Goal: Task Accomplishment & Management: Manage account settings

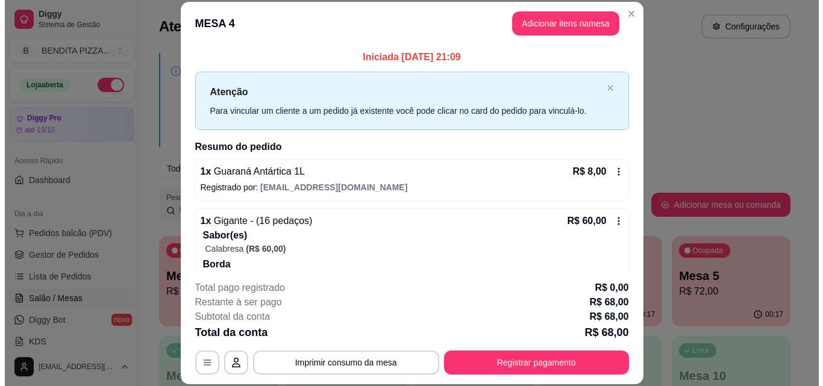
scroll to position [87, 0]
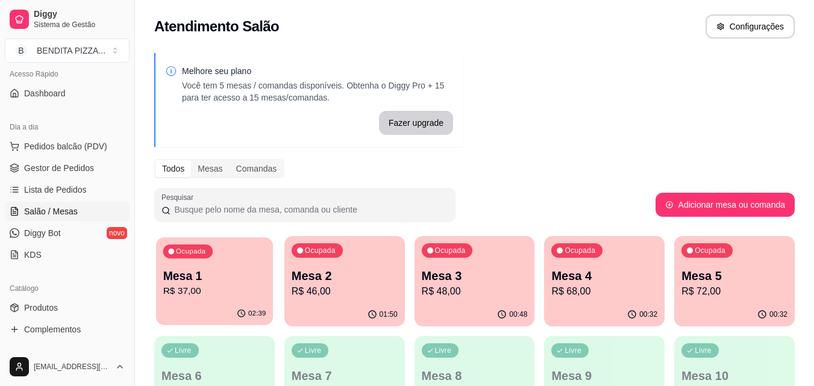
click at [195, 281] on p "Mesa 1" at bounding box center [214, 276] width 103 height 16
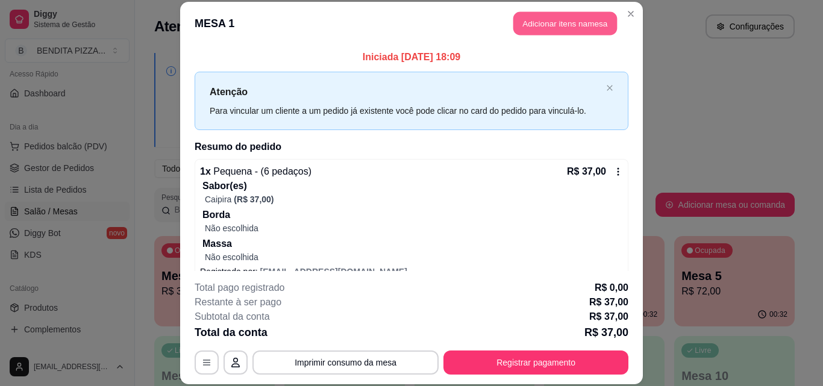
click at [542, 24] on button "Adicionar itens na mesa" at bounding box center [565, 24] width 104 height 24
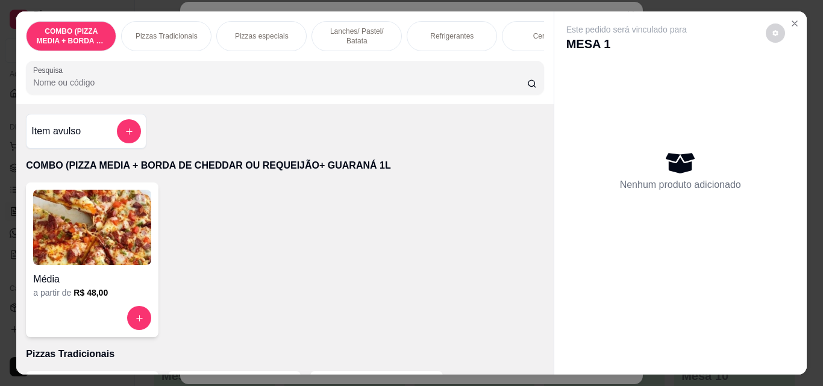
click at [433, 31] on p "Refrigerantes" at bounding box center [451, 36] width 43 height 10
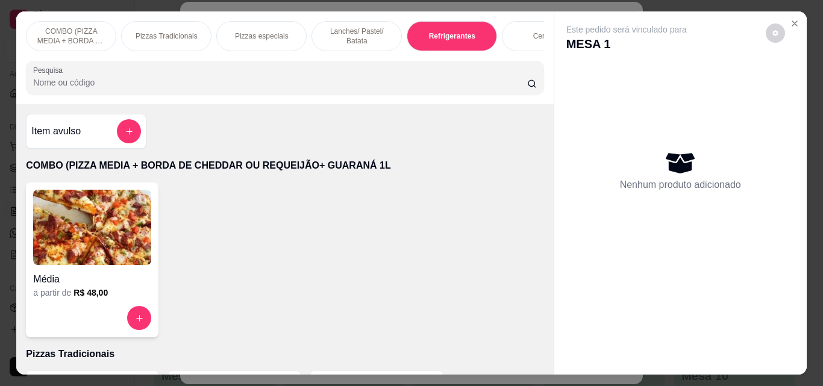
scroll to position [31, 0]
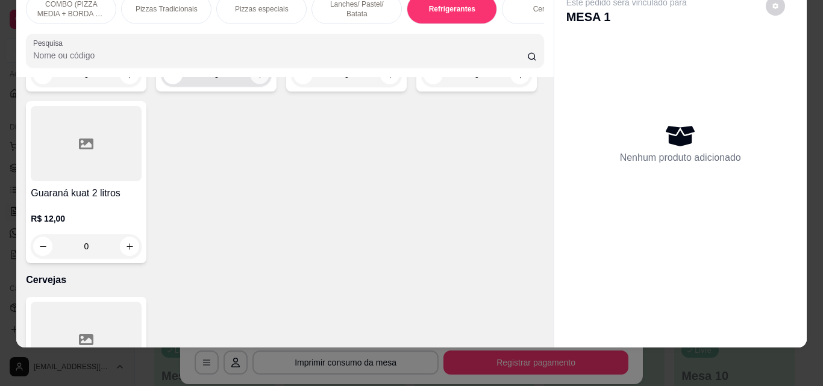
click at [256, 80] on icon "increase-product-quantity" at bounding box center [260, 75] width 9 height 9
type input "1"
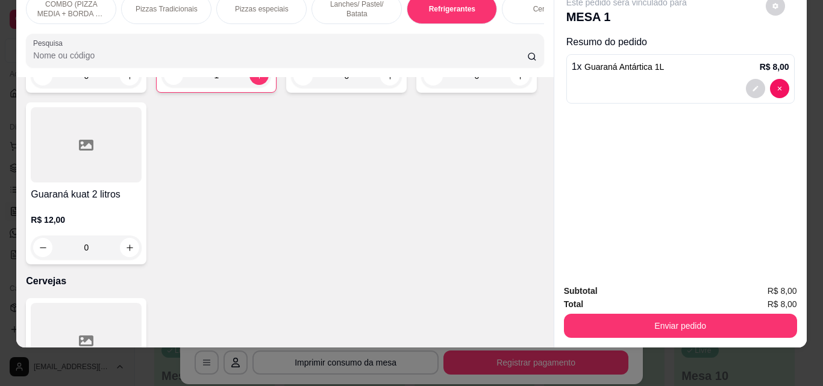
click at [650, 332] on div "Subtotal R$ 8,00 Total R$ 8,00 Enviar pedido" at bounding box center [680, 311] width 253 height 73
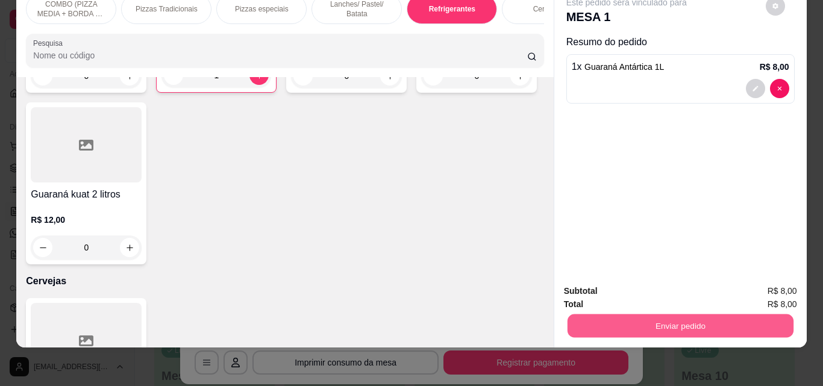
click at [636, 319] on button "Enviar pedido" at bounding box center [680, 326] width 226 height 24
click at [655, 287] on button "Não registrar e enviar pedido" at bounding box center [641, 287] width 122 height 22
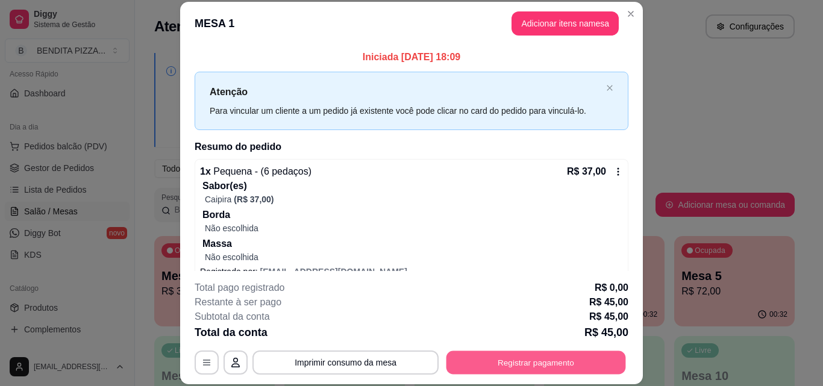
click at [494, 363] on button "Registrar pagamento" at bounding box center [537, 363] width 180 height 24
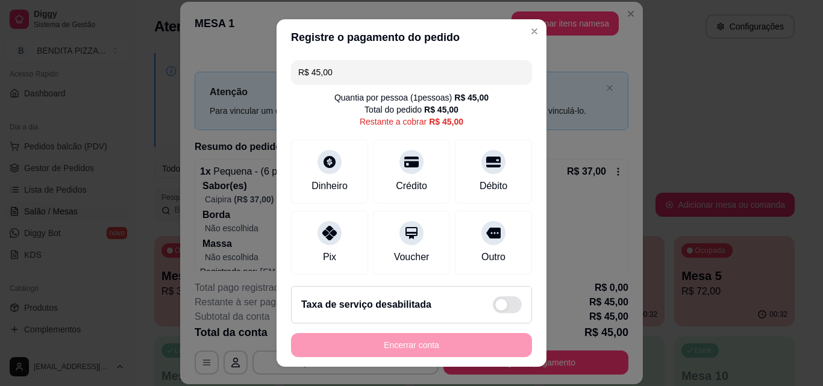
click at [351, 60] on div "R$ 45,00 Quantia por pessoa ( 1 pessoas) R$ 45,00 Total do pedido R$ 45,00 Rest…" at bounding box center [412, 165] width 270 height 221
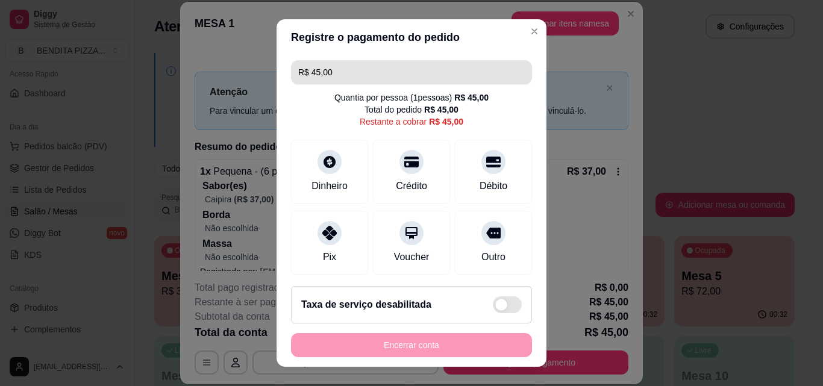
click at [349, 71] on input "R$ 45,00" at bounding box center [411, 72] width 227 height 24
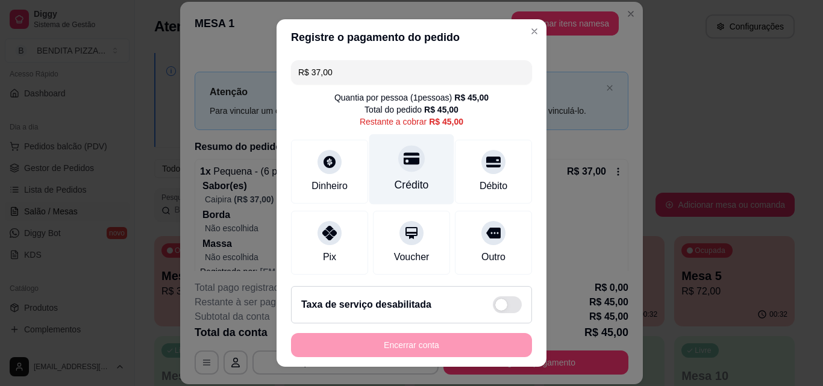
click at [404, 161] on icon at bounding box center [412, 159] width 16 height 12
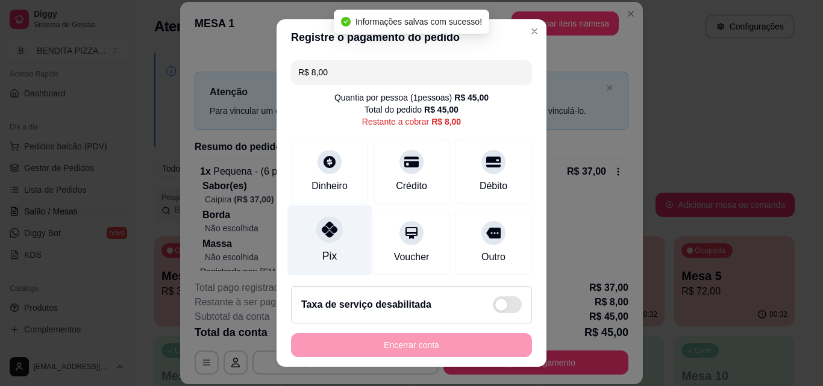
click at [322, 231] on icon at bounding box center [330, 230] width 16 height 16
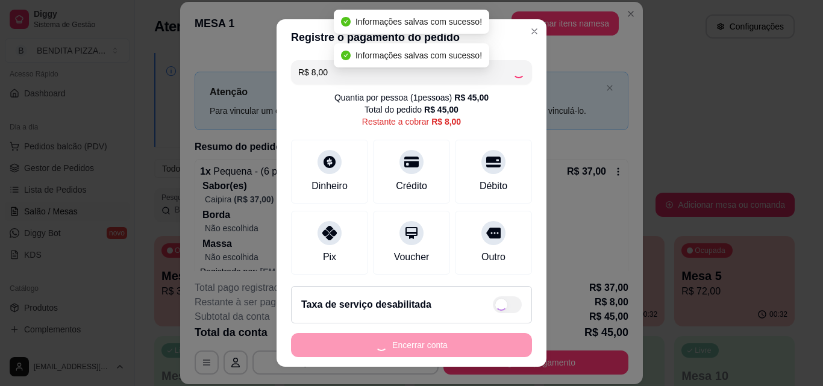
type input "R$ 0,00"
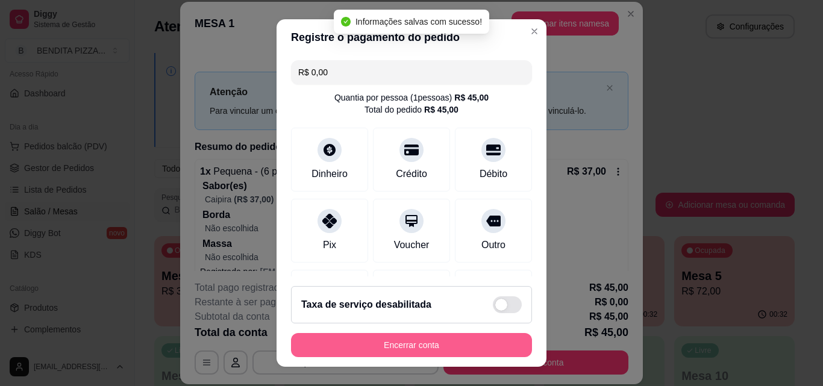
click at [389, 342] on button "Encerrar conta" at bounding box center [411, 345] width 241 height 24
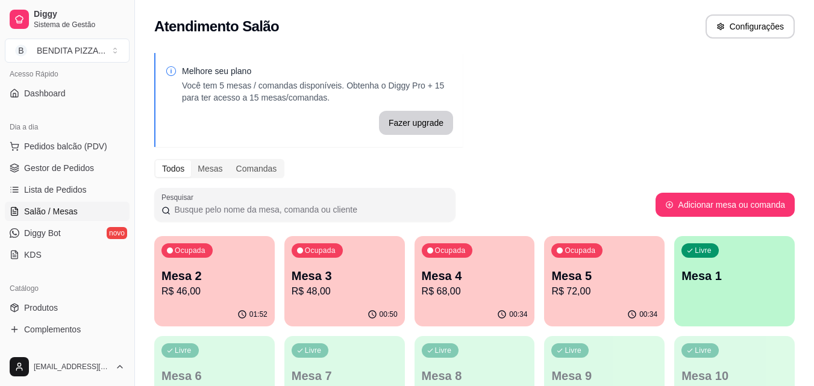
click at [216, 297] on p "R$ 46,00" at bounding box center [215, 291] width 106 height 14
click at [169, 293] on p "R$ 46,00" at bounding box center [214, 291] width 103 height 14
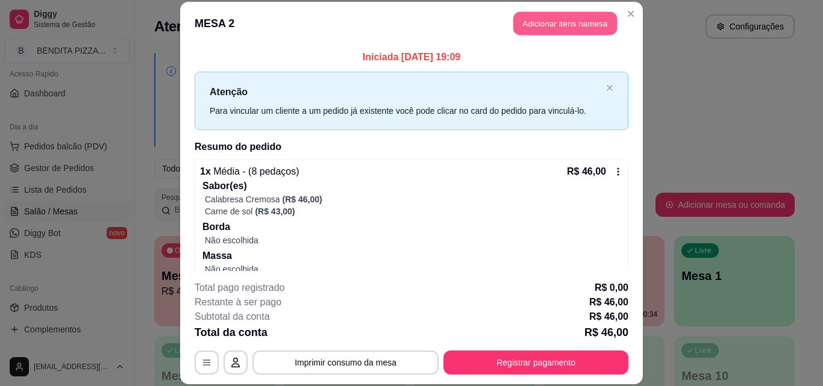
click at [580, 24] on button "Adicionar itens na mesa" at bounding box center [565, 24] width 104 height 24
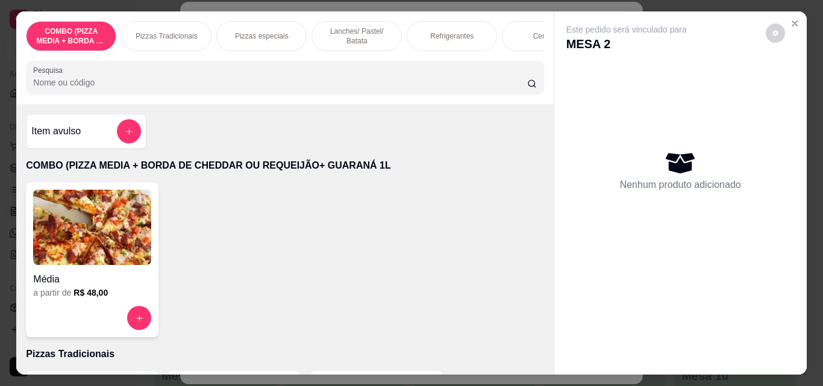
click at [360, 29] on p "Lanches/ Pastel/ Batata" at bounding box center [357, 36] width 70 height 19
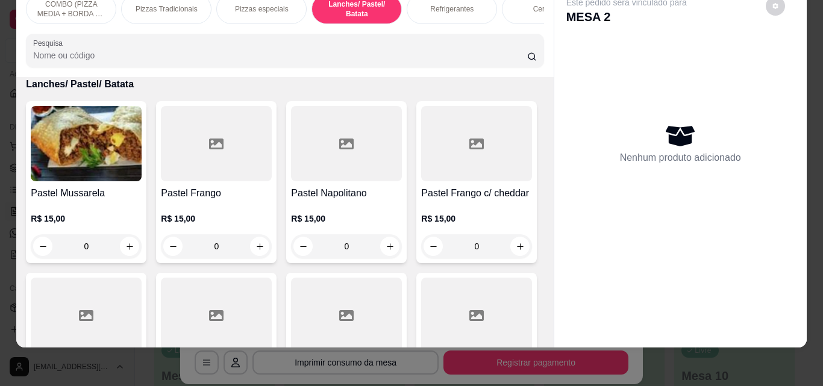
click at [465, 4] on p "Refrigerantes" at bounding box center [451, 9] width 43 height 10
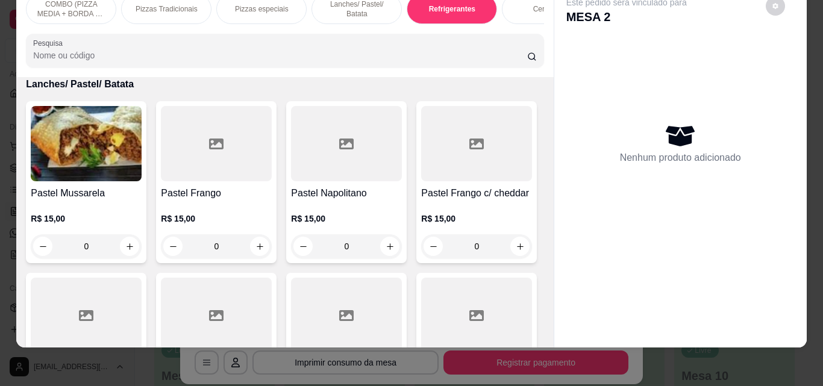
scroll to position [1861, 0]
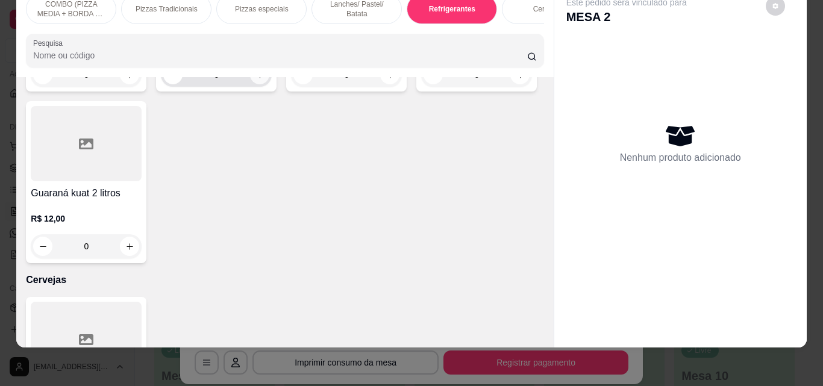
click at [250, 84] on button "increase-product-quantity" at bounding box center [259, 74] width 19 height 19
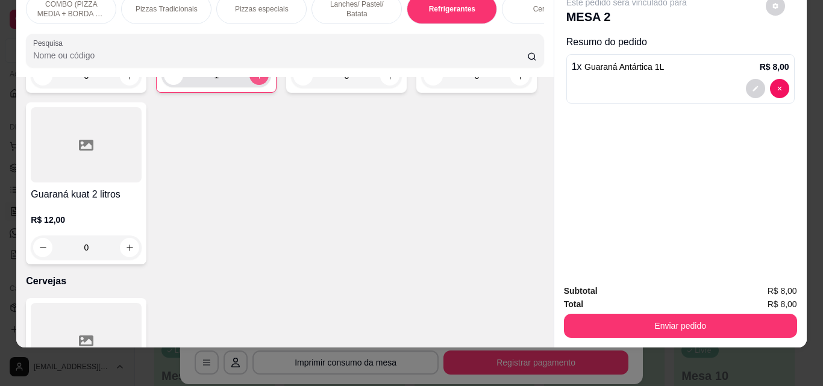
type input "1"
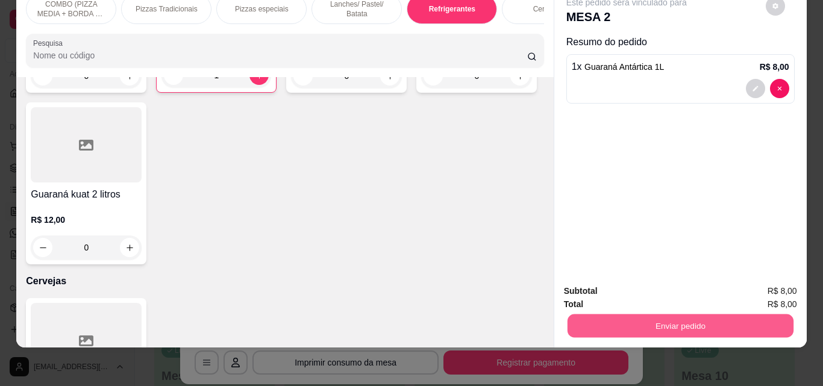
click at [633, 320] on button "Enviar pedido" at bounding box center [680, 326] width 226 height 24
click at [639, 281] on button "Não registrar e enviar pedido" at bounding box center [641, 287] width 122 height 22
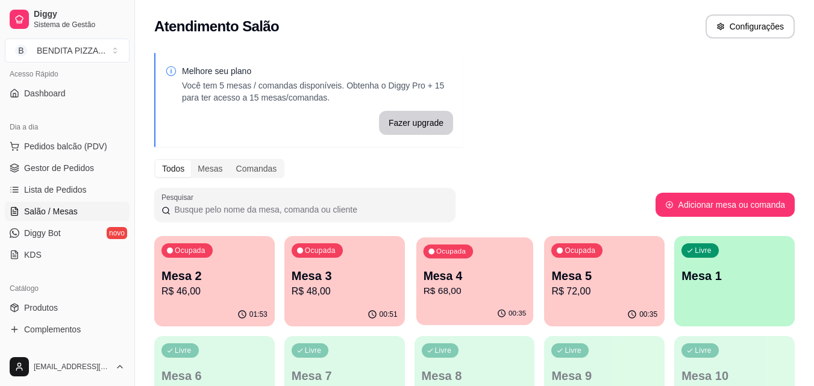
click at [500, 301] on div "Ocupada Mesa 4 R$ 68,00" at bounding box center [474, 269] width 117 height 65
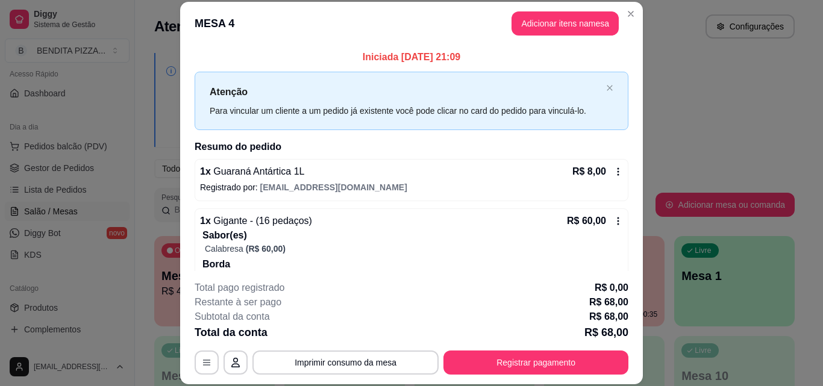
scroll to position [198, 0]
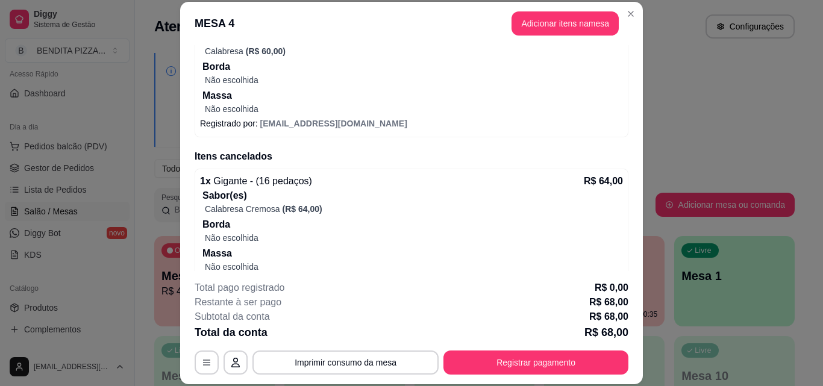
click at [626, 124] on div "Iniciada [DATE] 21:09 Atenção Para vincular um cliente a um pedido já existente…" at bounding box center [411, 158] width 463 height 226
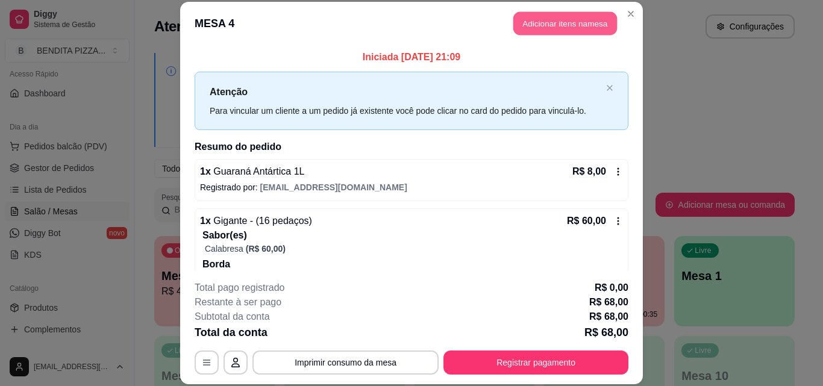
click at [523, 31] on button "Adicionar itens na mesa" at bounding box center [565, 24] width 104 height 24
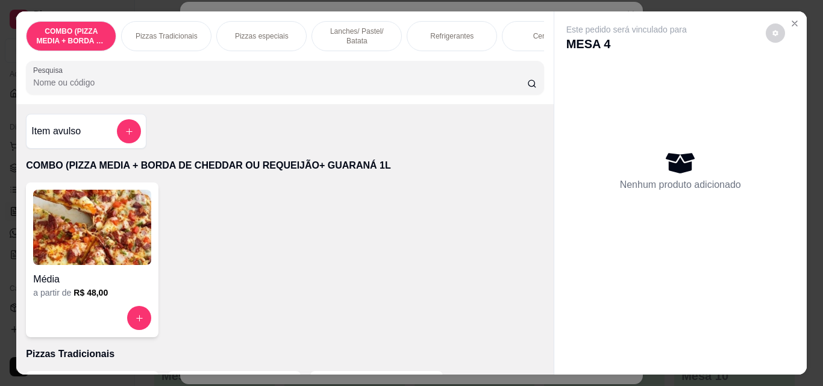
click at [179, 35] on p "Pizzas Tradicionais" at bounding box center [167, 36] width 62 height 10
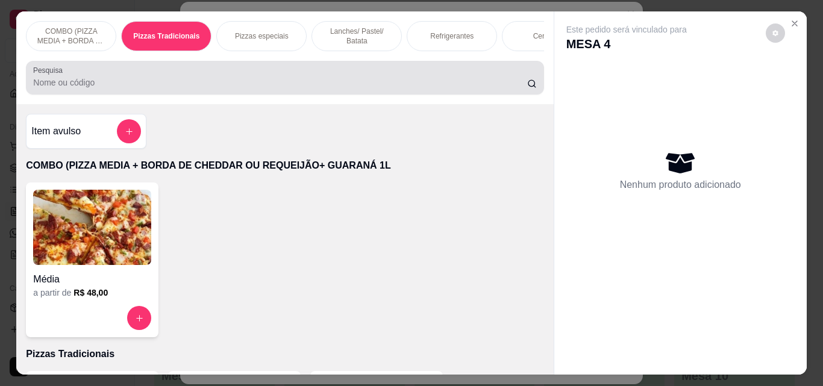
scroll to position [31, 0]
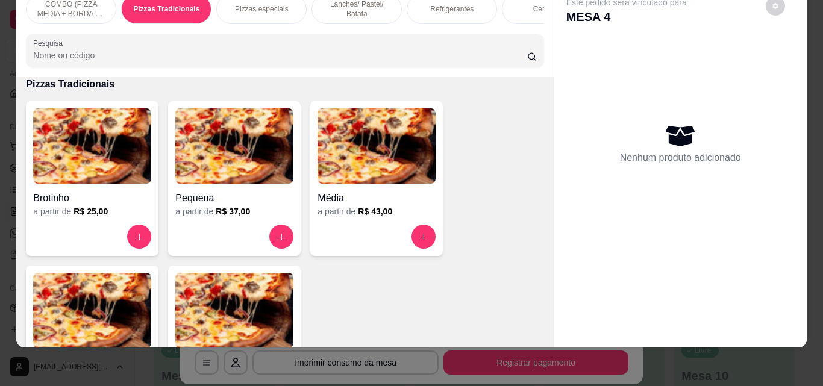
click at [110, 292] on img at bounding box center [92, 310] width 118 height 75
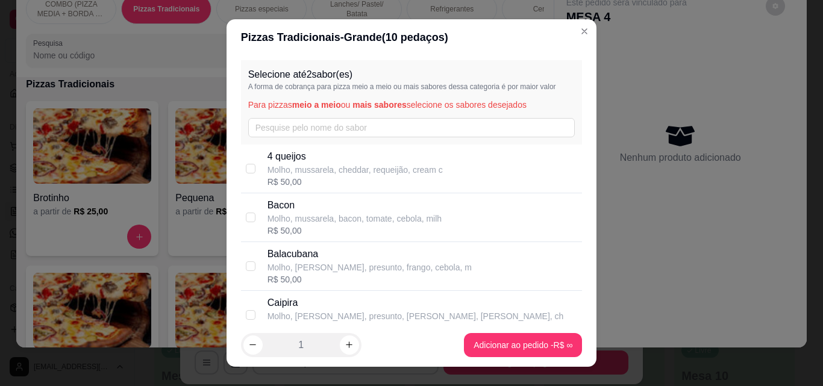
click at [351, 117] on div "Selecione até 2 sabor(es) A forma de cobrança para pizza meio a meio ou mais sa…" at bounding box center [412, 102] width 342 height 84
click at [336, 124] on input "text" at bounding box center [411, 127] width 327 height 19
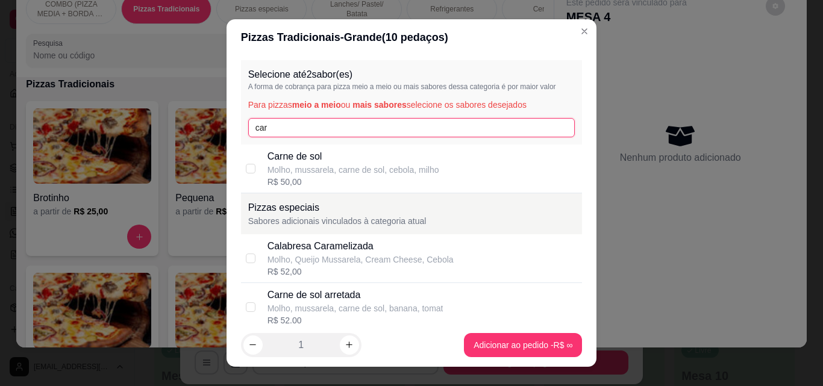
type input "car"
click at [289, 176] on div "R$ 50,00" at bounding box center [354, 182] width 172 height 12
checkbox input "true"
click at [512, 328] on footer "1 Adicionar ao pedido R$ 50,00" at bounding box center [412, 345] width 371 height 43
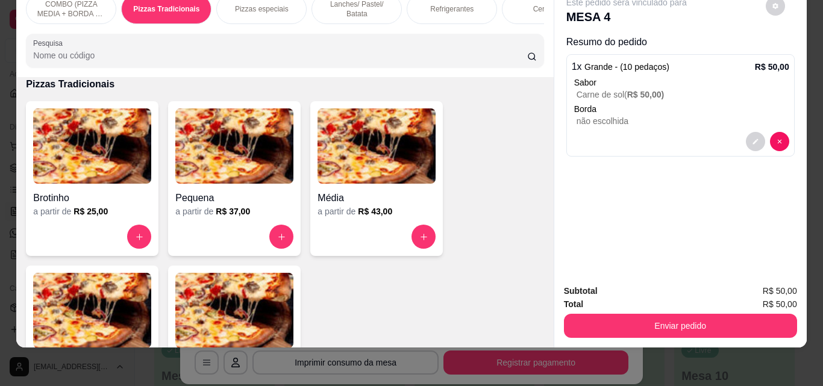
click at [445, 10] on div "Refrigerantes" at bounding box center [452, 9] width 90 height 30
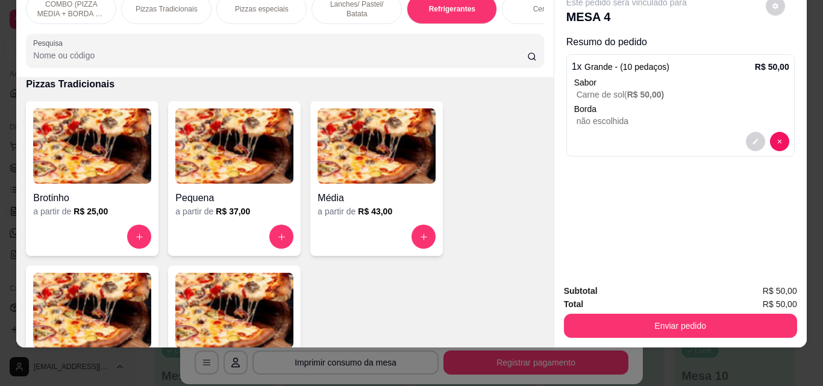
scroll to position [1861, 0]
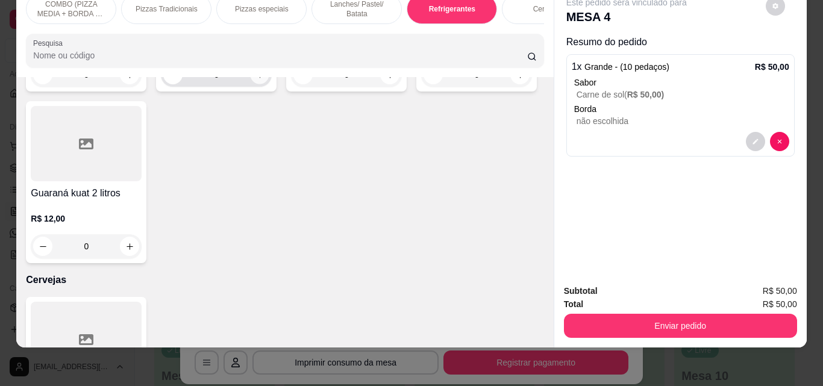
click at [259, 80] on icon "increase-product-quantity" at bounding box center [260, 75] width 9 height 9
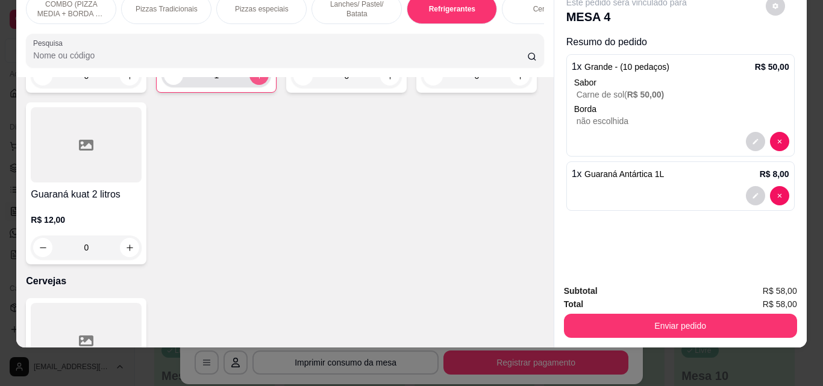
click at [259, 80] on icon "increase-product-quantity" at bounding box center [259, 75] width 9 height 9
type input "2"
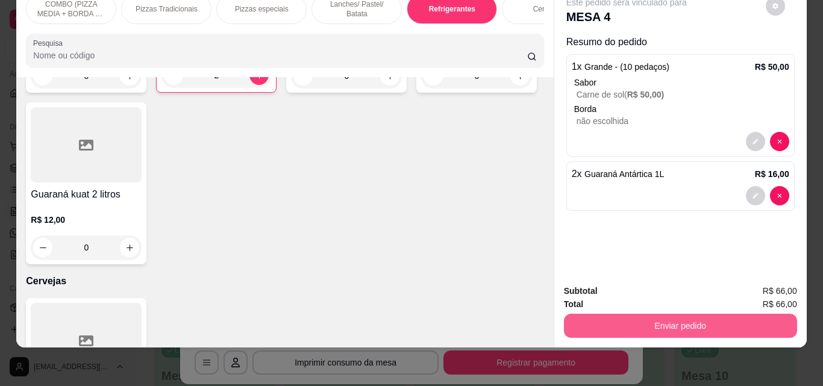
click at [679, 314] on button "Enviar pedido" at bounding box center [680, 326] width 233 height 24
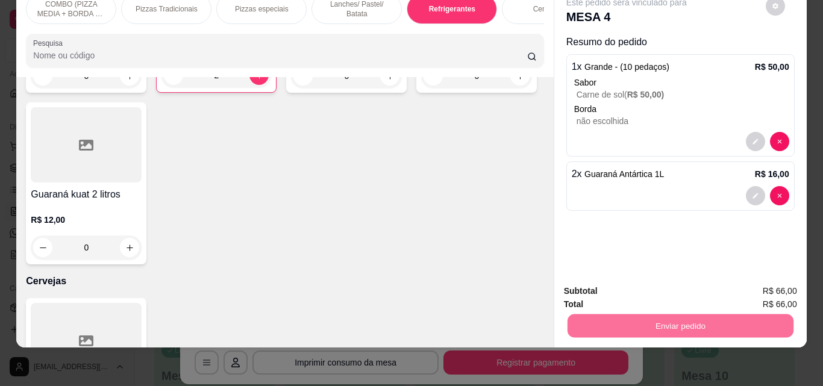
click at [659, 290] on button "Não registrar e enviar pedido" at bounding box center [641, 287] width 122 height 22
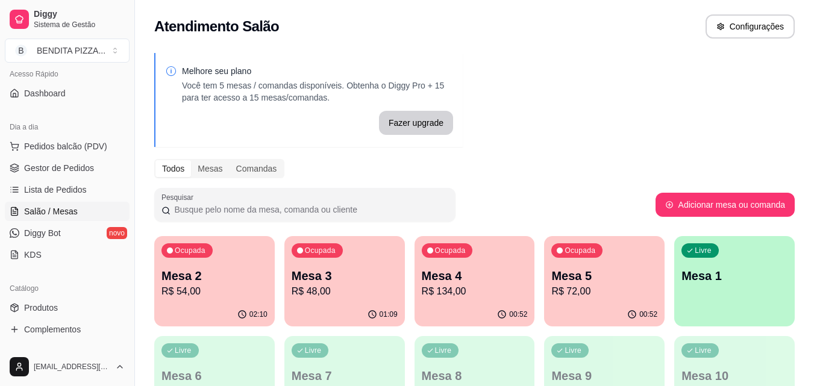
click at [451, 304] on div "00:52" at bounding box center [475, 315] width 121 height 24
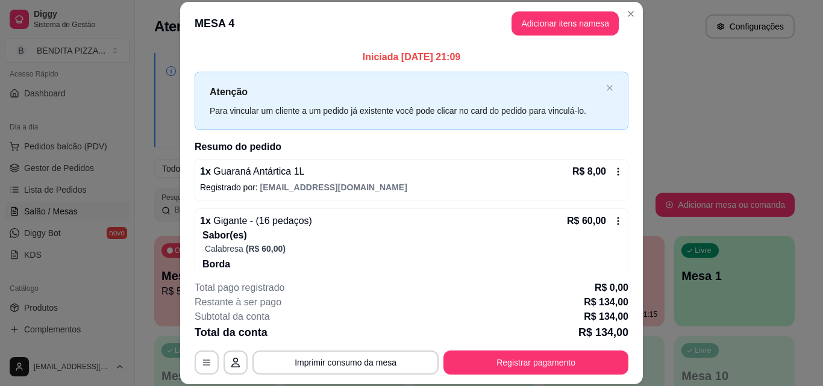
click at [627, 162] on div "Iniciada [DATE] 21:09 Atenção Para vincular um cliente a um pedido já existente…" at bounding box center [411, 158] width 463 height 226
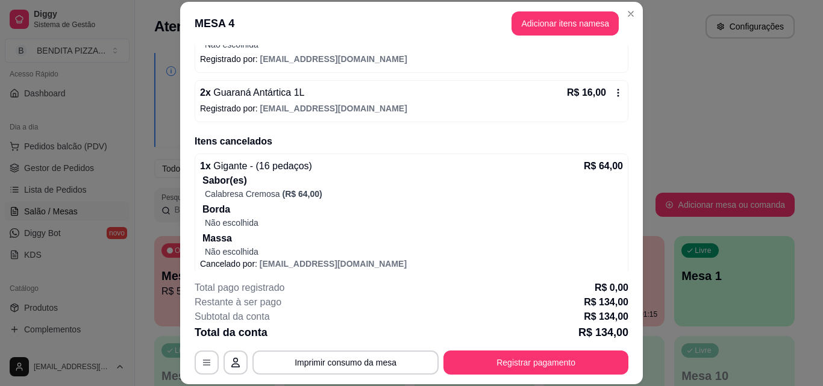
scroll to position [405, 0]
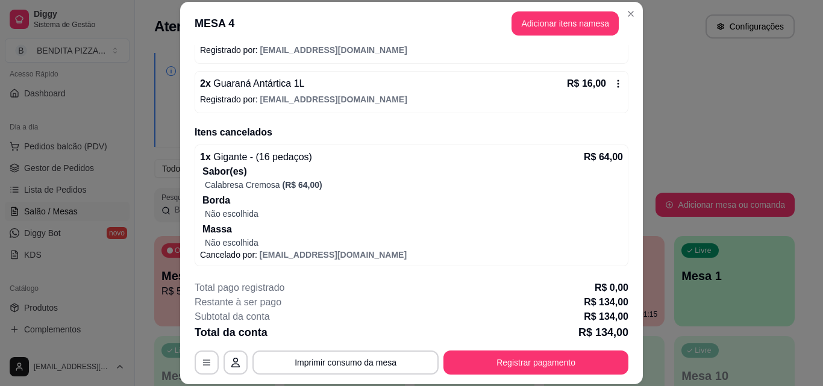
click at [395, 214] on p "Não escolhida" at bounding box center [414, 214] width 418 height 12
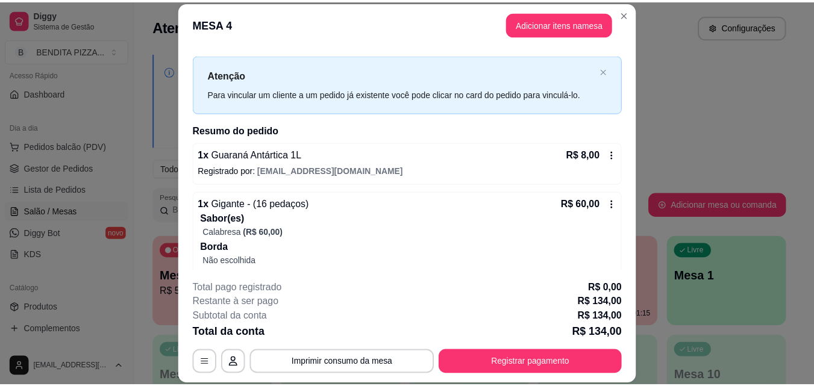
scroll to position [14, 0]
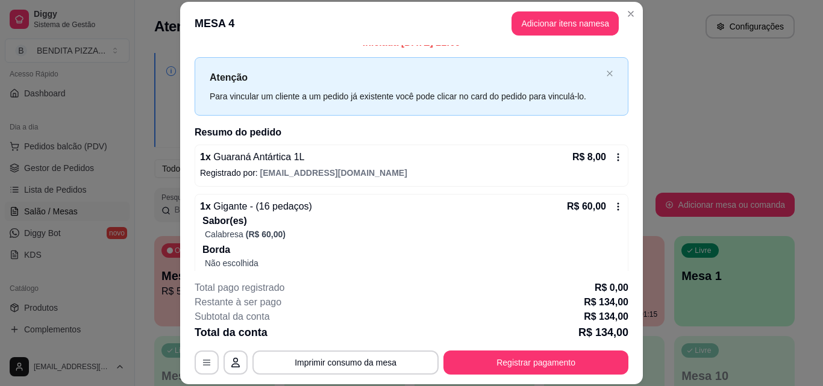
click at [614, 159] on icon at bounding box center [619, 157] width 10 height 10
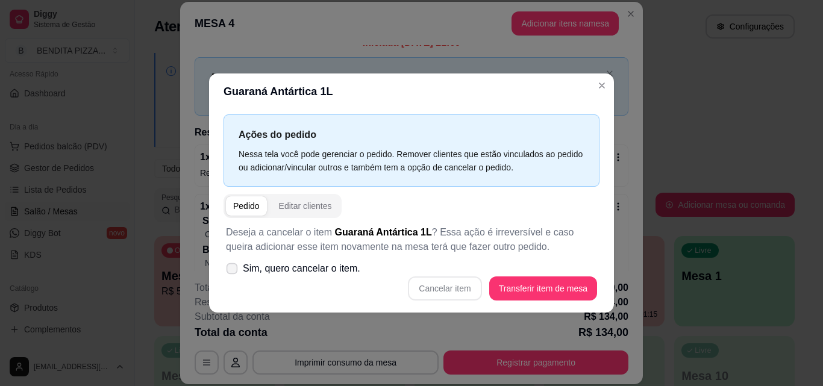
click at [231, 272] on icon at bounding box center [231, 268] width 9 height 7
click at [231, 272] on input "Sim, quero cancelar o item." at bounding box center [229, 275] width 8 height 8
checkbox input "true"
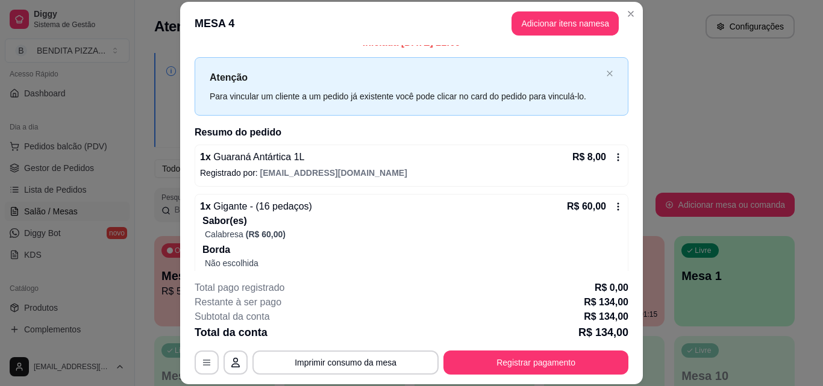
click at [614, 162] on icon at bounding box center [619, 157] width 10 height 10
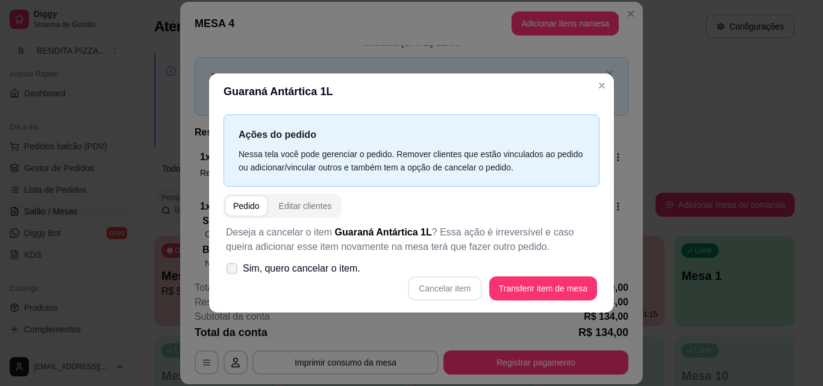
click at [227, 276] on label "Sim, quero cancelar o item." at bounding box center [293, 269] width 144 height 24
click at [227, 276] on input "Sim, quero cancelar o item." at bounding box center [229, 275] width 8 height 8
checkbox input "true"
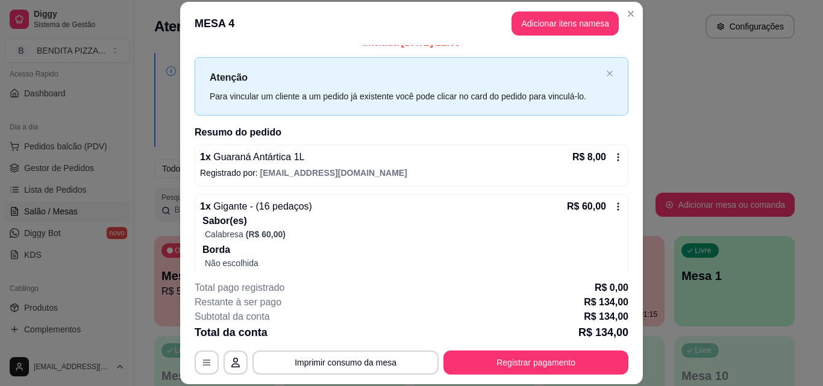
click at [614, 160] on icon at bounding box center [619, 157] width 10 height 10
click at [600, 159] on div "Ações do pedido Nessa tela você pode gerenciar o pedido. Remover clientes que e…" at bounding box center [412, 196] width 386 height 74
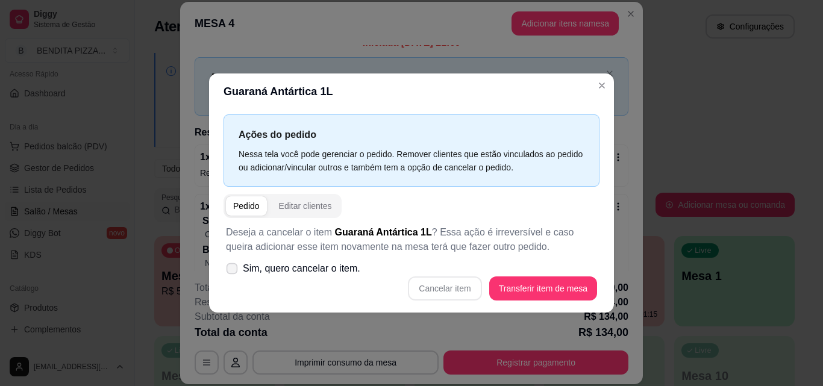
click at [252, 268] on span "Sim, quero cancelar o item." at bounding box center [302, 269] width 118 height 14
click at [233, 271] on input "Sim, quero cancelar o item." at bounding box center [229, 275] width 8 height 8
checkbox input "true"
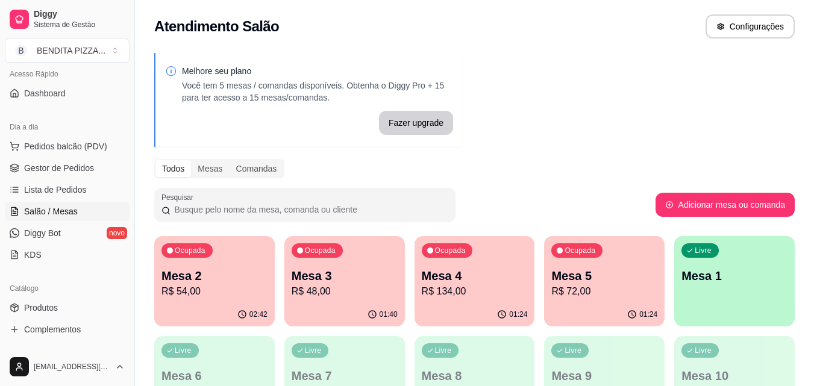
drag, startPoint x: 136, startPoint y: 160, endPoint x: 140, endPoint y: 199, distance: 38.9
click at [140, 199] on div "Diggy Sistema de Gestão B BENDITA PIZZA ... Loja aberta Diggy Pro até 19/10 Ace…" at bounding box center [407, 238] width 814 height 476
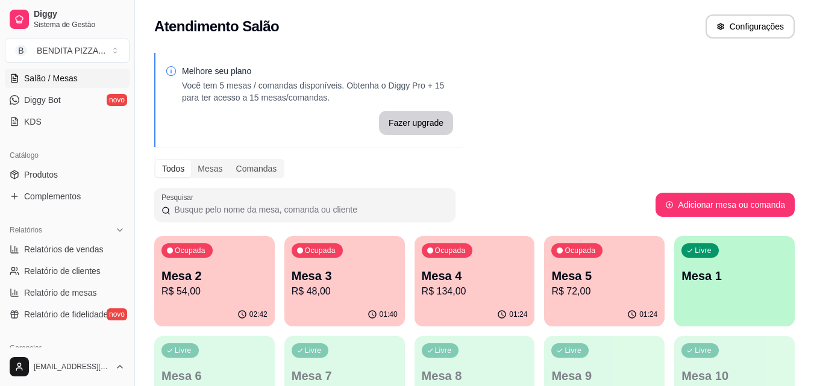
scroll to position [240, 0]
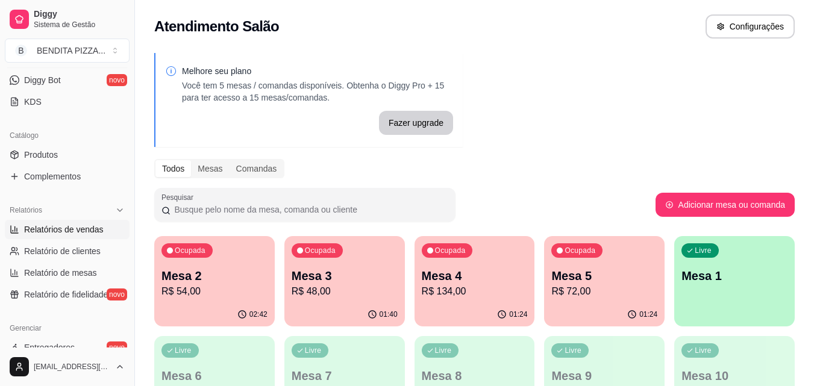
click at [80, 230] on span "Relatórios de vendas" at bounding box center [64, 230] width 80 height 12
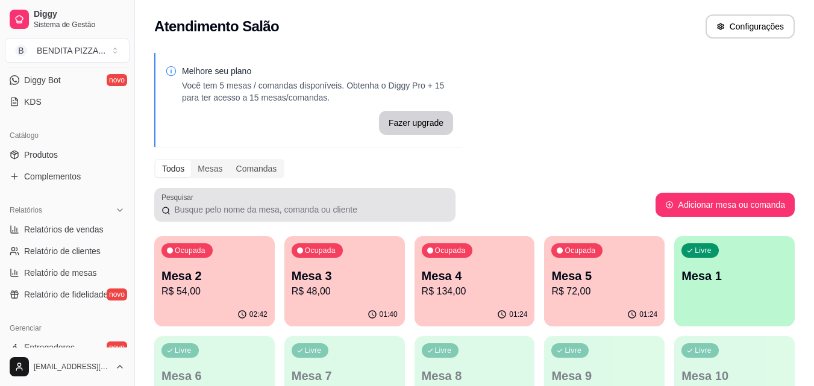
select select "ALL"
select select "0"
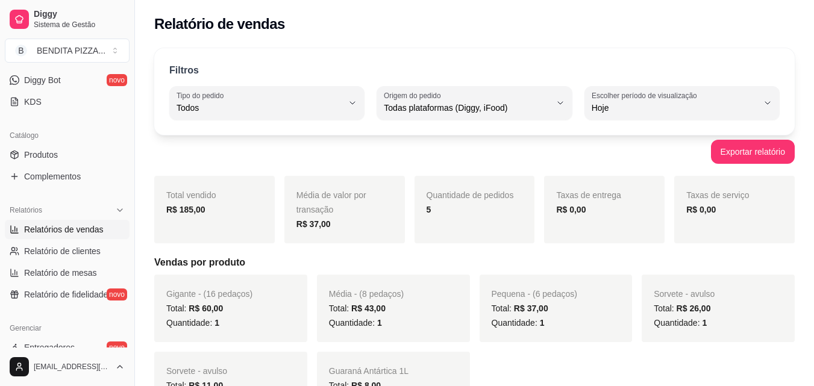
drag, startPoint x: 243, startPoint y: 213, endPoint x: 557, endPoint y: 214, distance: 314.6
click at [243, 213] on div "R$ 185,00" at bounding box center [214, 210] width 96 height 14
click at [560, 213] on strong "R$ 0,00" at bounding box center [571, 210] width 30 height 10
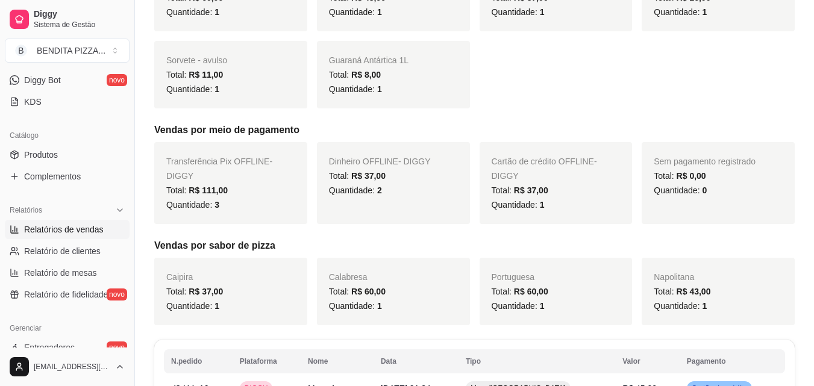
scroll to position [314, 0]
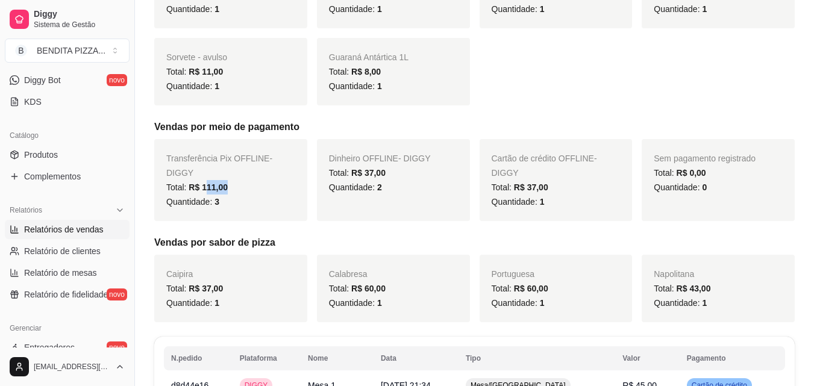
drag, startPoint x: 208, startPoint y: 177, endPoint x: 281, endPoint y: 176, distance: 72.9
click at [281, 180] on div "Total: R$ 111,00" at bounding box center [230, 187] width 129 height 14
drag, startPoint x: 204, startPoint y: 207, endPoint x: 206, endPoint y: 192, distance: 15.8
click at [204, 207] on div "Transferência Pix OFFLINE - DIGGY Total: R$ 111,00 Quantidade: 3" at bounding box center [230, 180] width 153 height 82
click at [207, 195] on div "Quantidade: 3" at bounding box center [230, 202] width 129 height 14
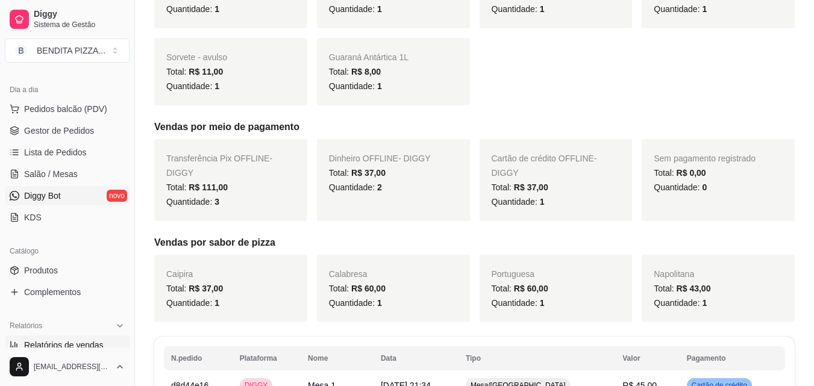
scroll to position [122, 0]
click at [28, 183] on link "Salão / Mesas" at bounding box center [67, 175] width 125 height 19
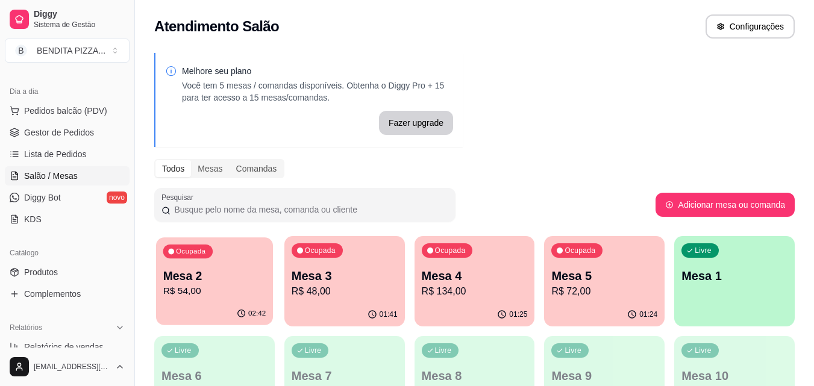
click at [230, 300] on div "Ocupada Mesa 2 R$ 54,00" at bounding box center [214, 269] width 117 height 65
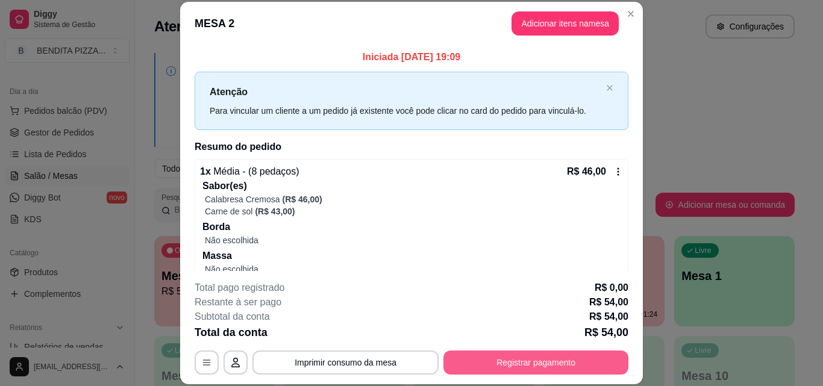
click at [514, 368] on button "Registrar pagamento" at bounding box center [536, 363] width 185 height 24
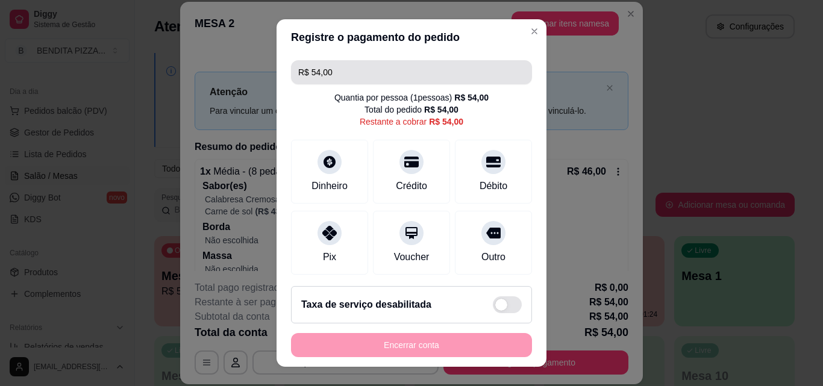
click at [348, 68] on input "R$ 54,00" at bounding box center [411, 72] width 227 height 24
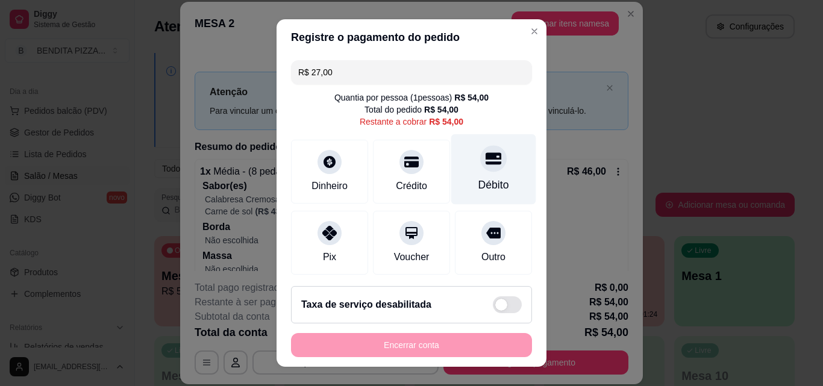
click at [491, 176] on div "Débito" at bounding box center [493, 169] width 85 height 71
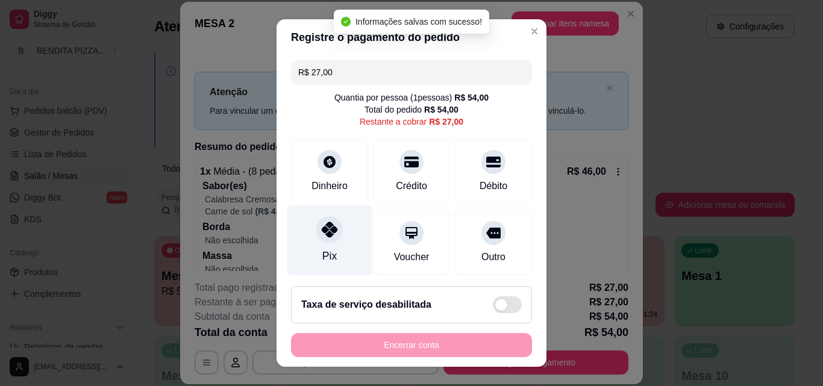
click at [333, 240] on div "Pix" at bounding box center [329, 241] width 85 height 71
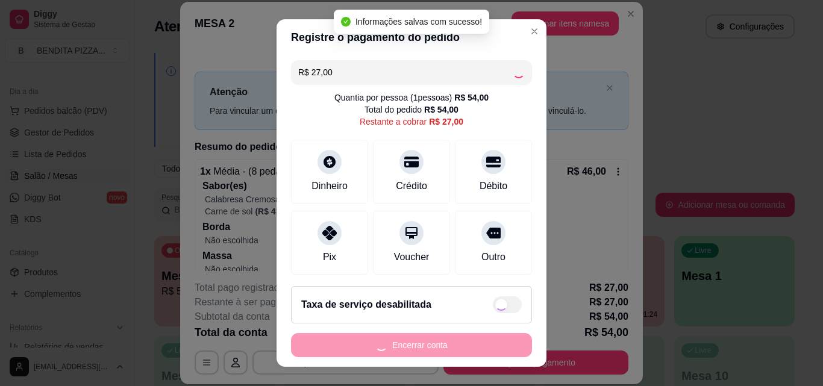
type input "R$ 0,00"
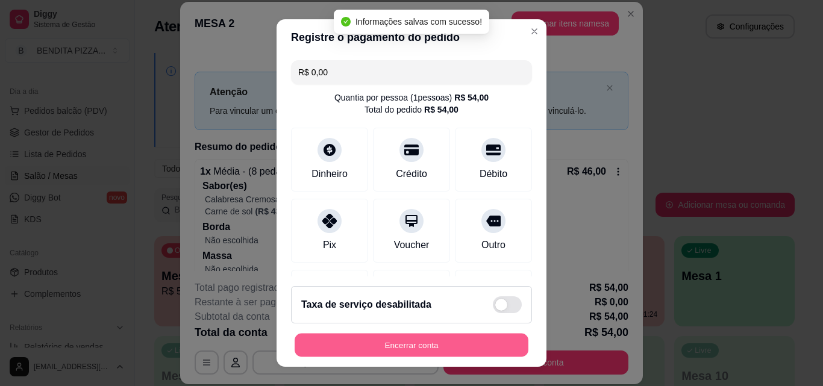
click at [416, 340] on button "Encerrar conta" at bounding box center [412, 346] width 234 height 24
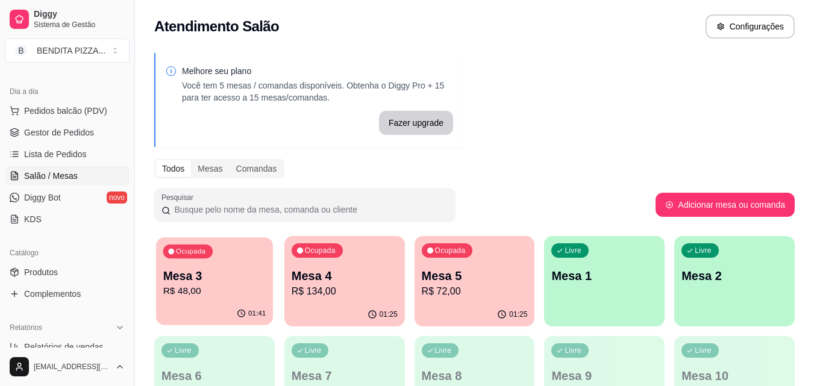
click at [227, 280] on p "Mesa 3" at bounding box center [214, 276] width 103 height 16
click at [383, 325] on div "01:25" at bounding box center [344, 315] width 121 height 24
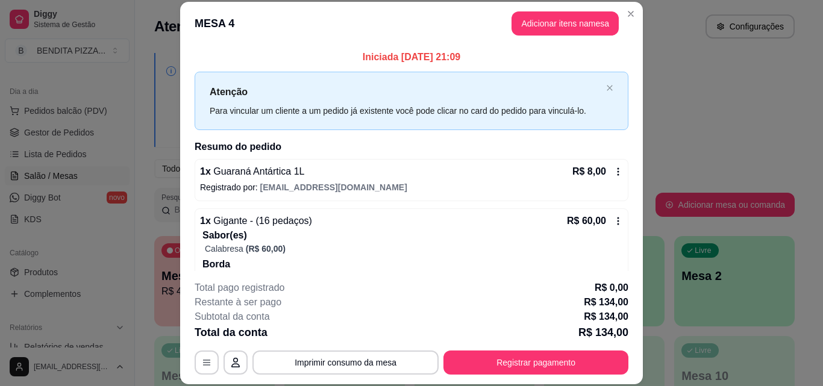
click at [614, 174] on icon at bounding box center [619, 172] width 10 height 10
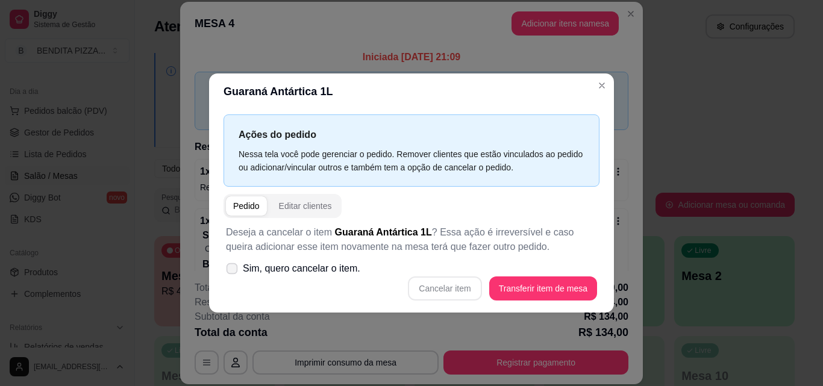
click at [230, 272] on icon at bounding box center [231, 268] width 9 height 7
click at [230, 272] on input "Sim, quero cancelar o item." at bounding box center [229, 275] width 8 height 8
checkbox input "true"
click at [465, 286] on button "Cancelar item" at bounding box center [445, 289] width 72 height 24
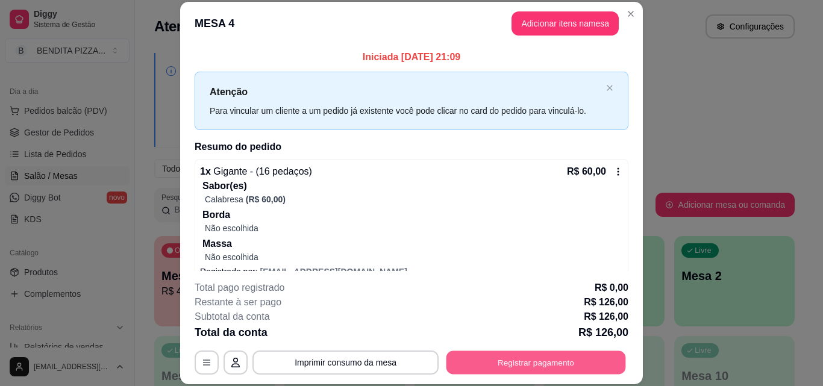
click at [452, 371] on button "Registrar pagamento" at bounding box center [537, 363] width 180 height 24
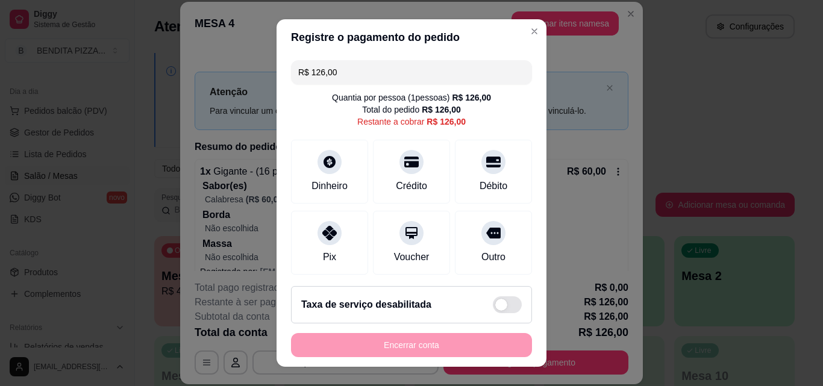
click at [328, 70] on input "R$ 126,00" at bounding box center [411, 72] width 227 height 24
click at [358, 70] on input "R$ 126,00" at bounding box center [411, 72] width 227 height 24
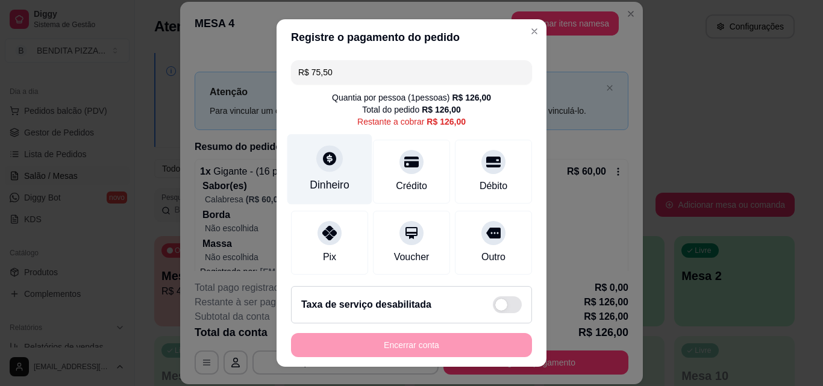
click at [321, 171] on div at bounding box center [329, 158] width 27 height 27
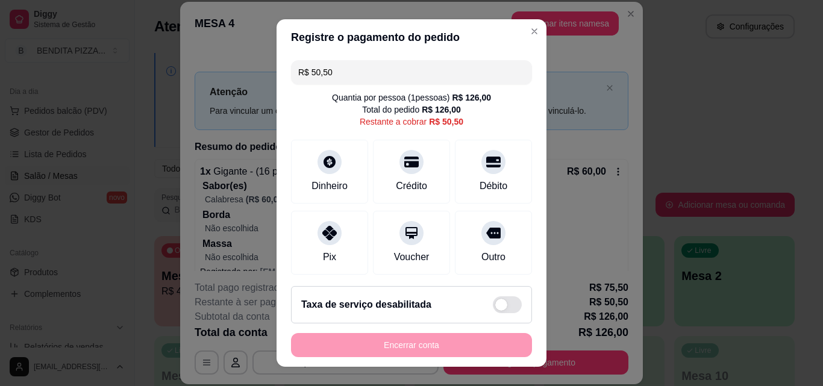
click at [352, 76] on input "R$ 50,50" at bounding box center [411, 72] width 227 height 24
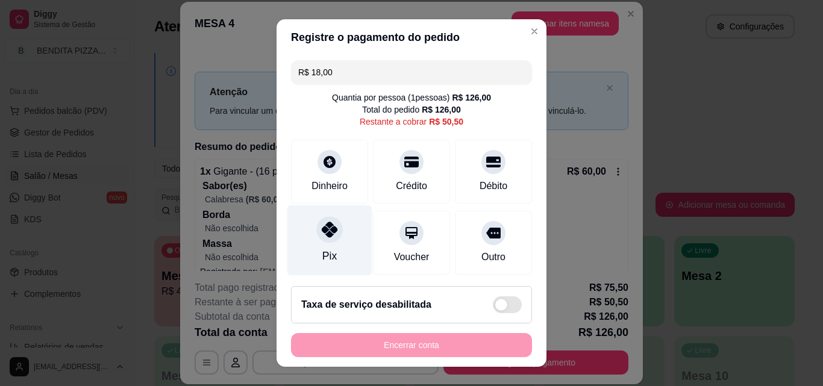
click at [324, 227] on icon at bounding box center [330, 230] width 16 height 16
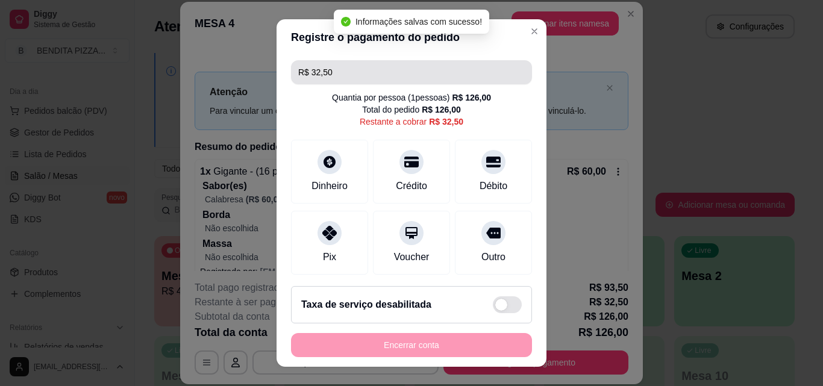
click at [348, 74] on input "R$ 32,50" at bounding box center [411, 72] width 227 height 24
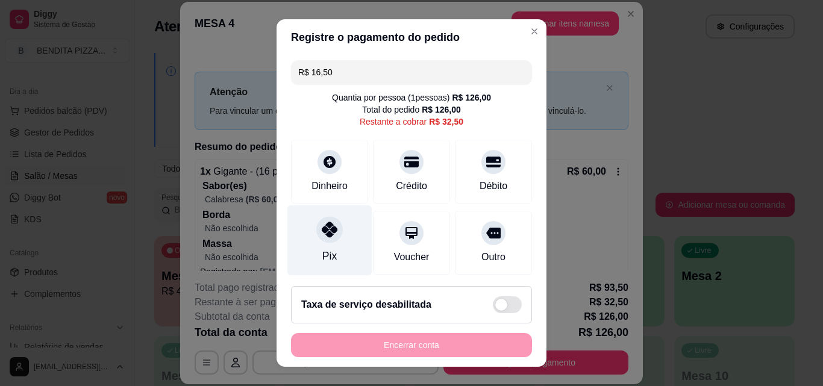
click at [322, 250] on div "Pix" at bounding box center [329, 256] width 14 height 16
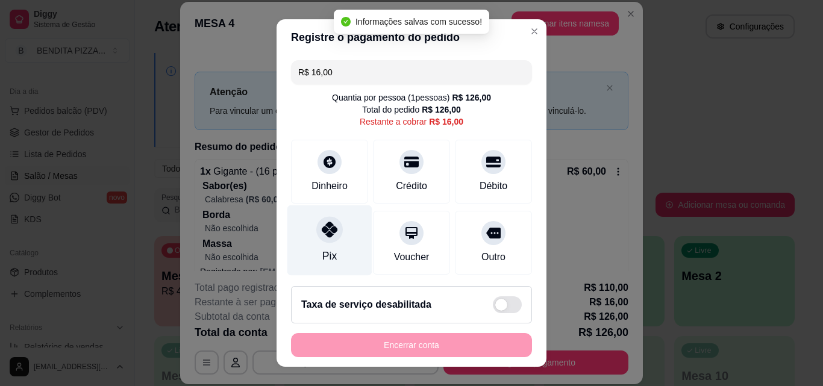
click at [322, 250] on div "Pix" at bounding box center [329, 256] width 14 height 16
type input "R$ 0,00"
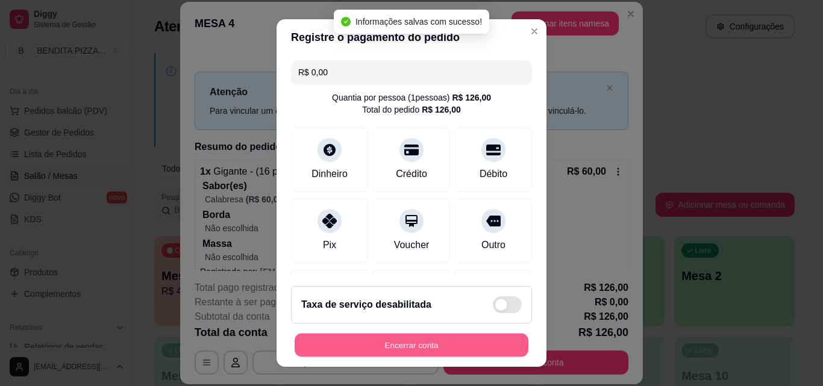
click at [379, 343] on button "Encerrar conta" at bounding box center [412, 346] width 234 height 24
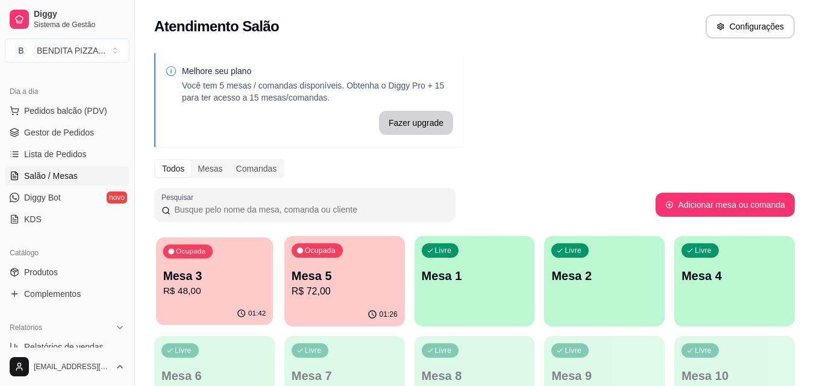
click at [201, 270] on p "Mesa 3" at bounding box center [214, 276] width 103 height 16
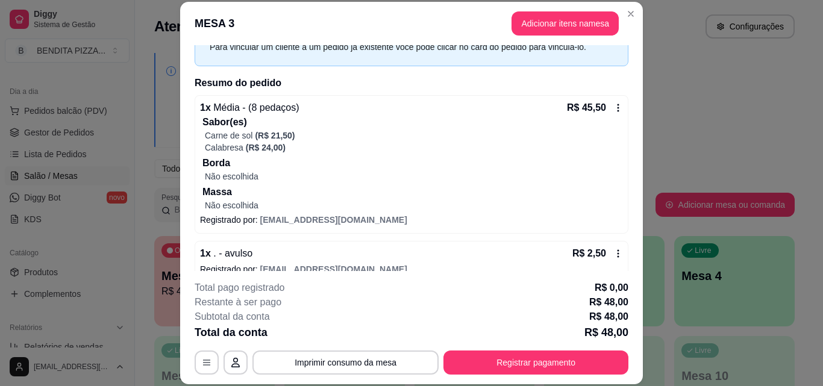
scroll to position [81, 0]
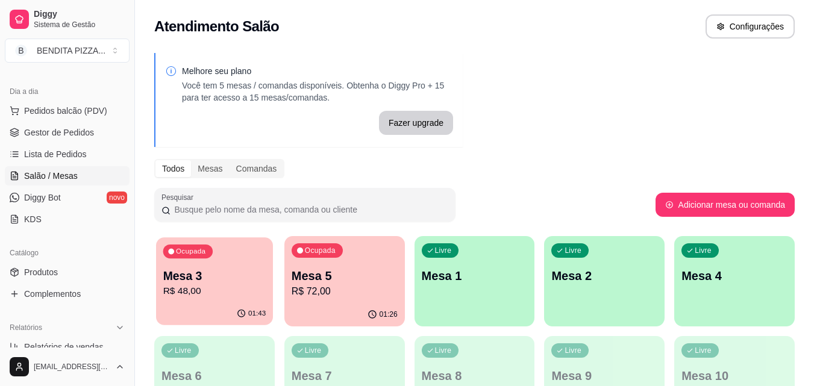
click at [239, 268] on p "Mesa 3" at bounding box center [214, 276] width 103 height 16
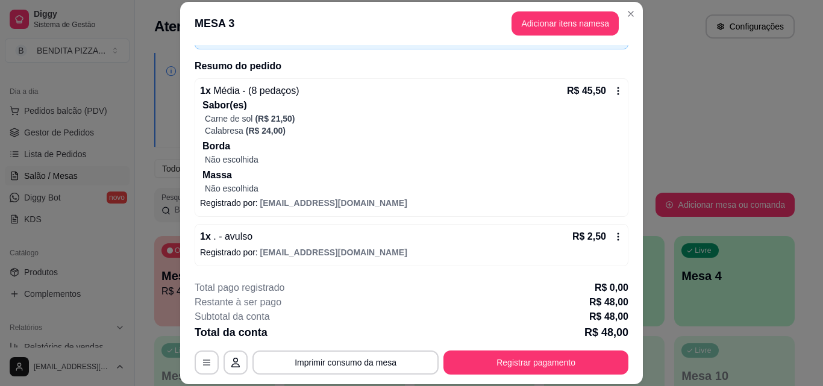
scroll to position [0, 0]
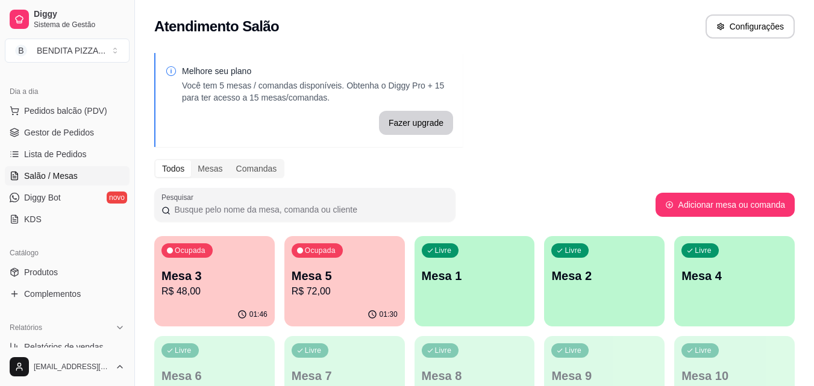
click at [332, 271] on p "Mesa 5" at bounding box center [345, 276] width 106 height 17
click at [225, 296] on p "R$ 48,00" at bounding box center [215, 291] width 106 height 14
click at [341, 283] on p "Mesa 5" at bounding box center [344, 276] width 103 height 16
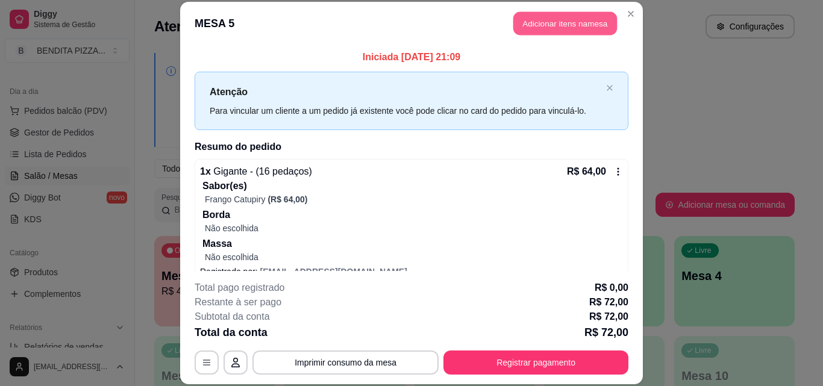
click at [571, 33] on button "Adicionar itens na mesa" at bounding box center [565, 24] width 104 height 24
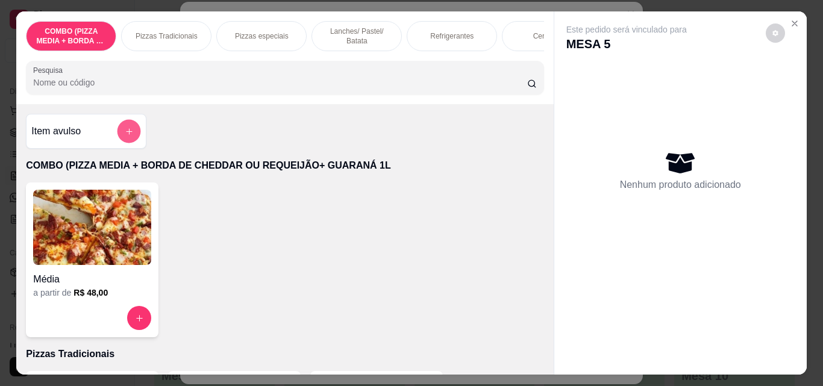
click at [127, 136] on icon "add-separate-item" at bounding box center [129, 131] width 9 height 9
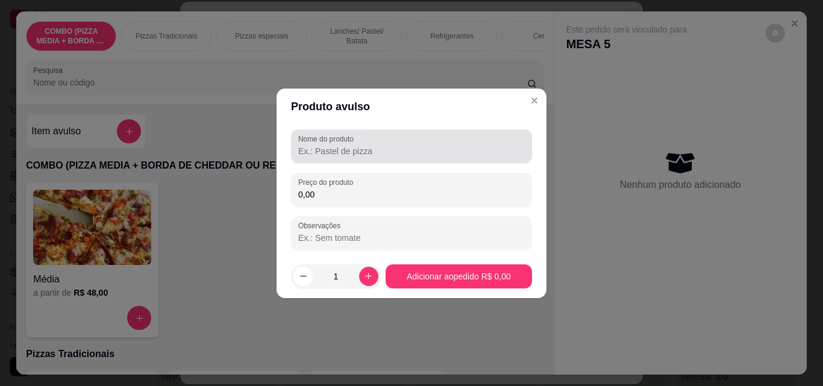
click at [363, 152] on input "Nome do produto" at bounding box center [411, 151] width 227 height 12
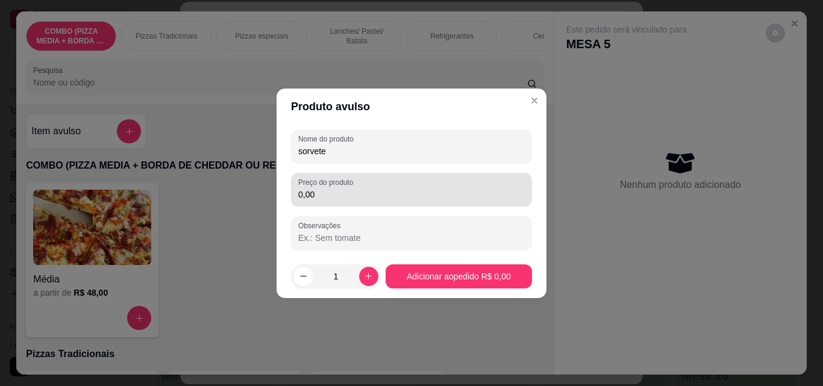
type input "sorvete"
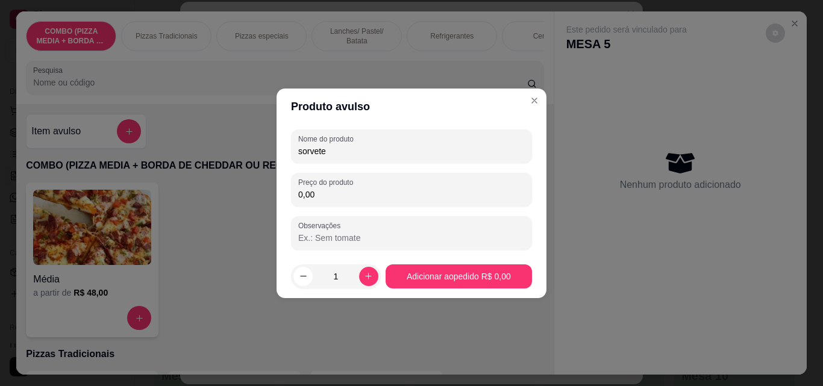
click at [339, 193] on input "0,00" at bounding box center [411, 195] width 227 height 12
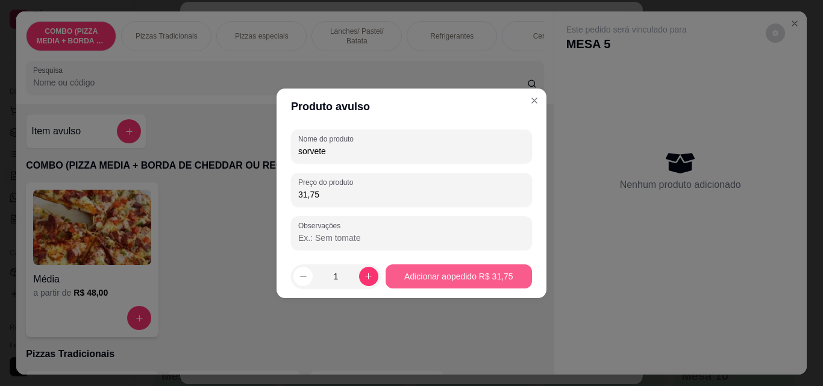
type input "31,75"
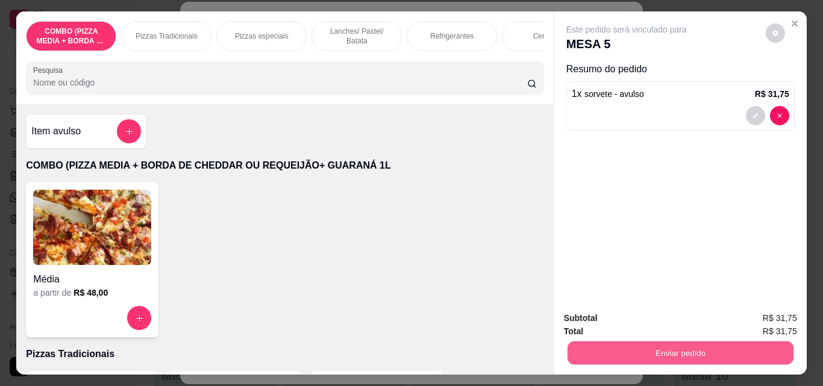
click at [695, 343] on button "Enviar pedido" at bounding box center [680, 353] width 226 height 24
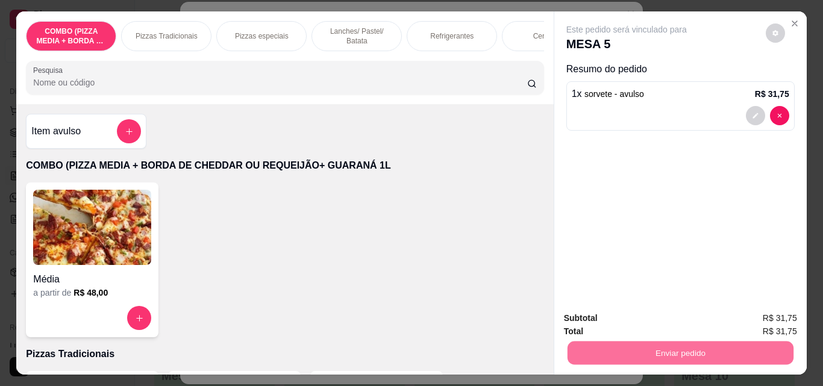
click at [661, 316] on button "Não registrar e enviar pedido" at bounding box center [640, 318] width 125 height 23
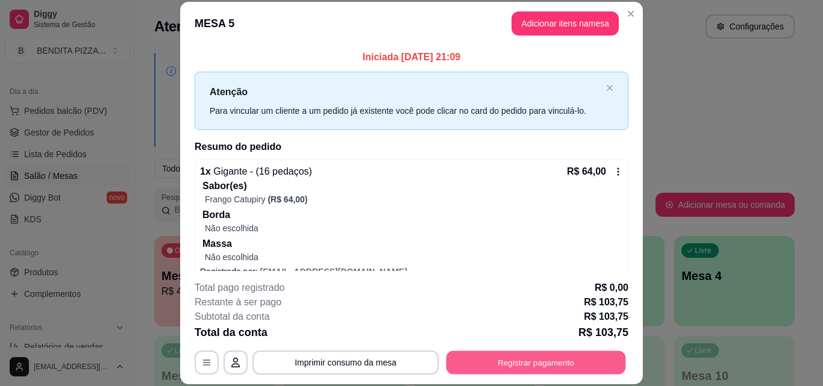
click at [491, 354] on button "Registrar pagamento" at bounding box center [537, 363] width 180 height 24
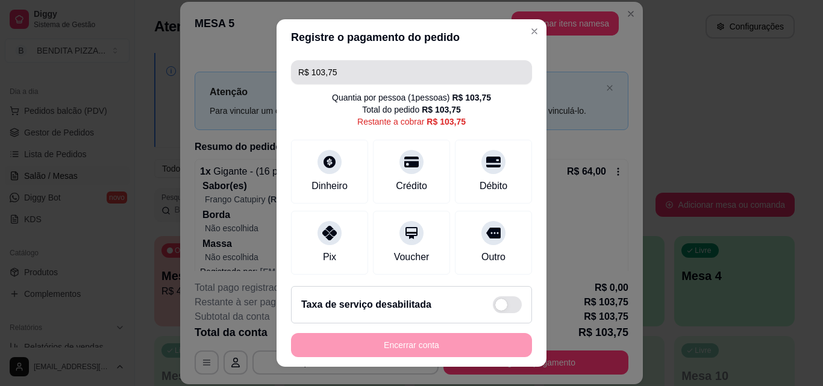
click at [344, 71] on input "R$ 103,75" at bounding box center [411, 72] width 227 height 24
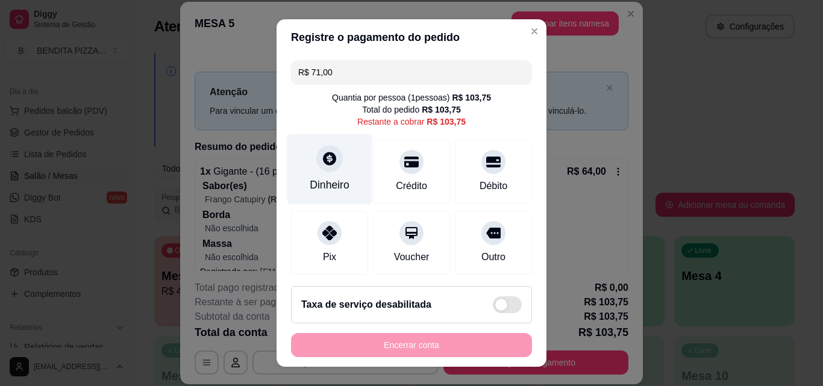
click at [325, 177] on div "Dinheiro" at bounding box center [329, 169] width 85 height 71
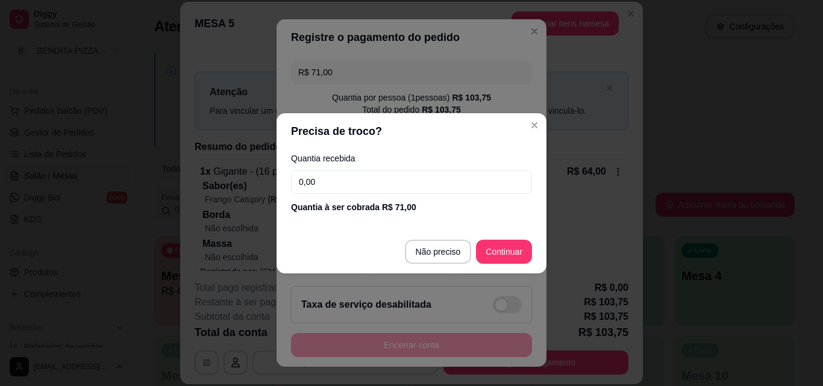
click at [434, 190] on input "0,00" at bounding box center [411, 182] width 241 height 24
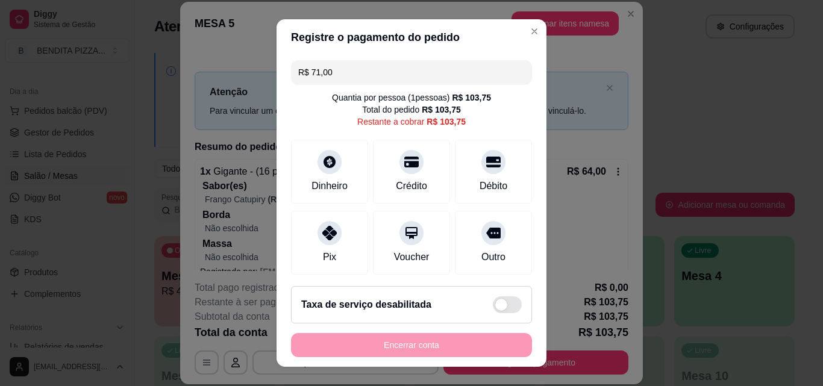
click at [354, 63] on input "R$ 71,00" at bounding box center [411, 72] width 227 height 24
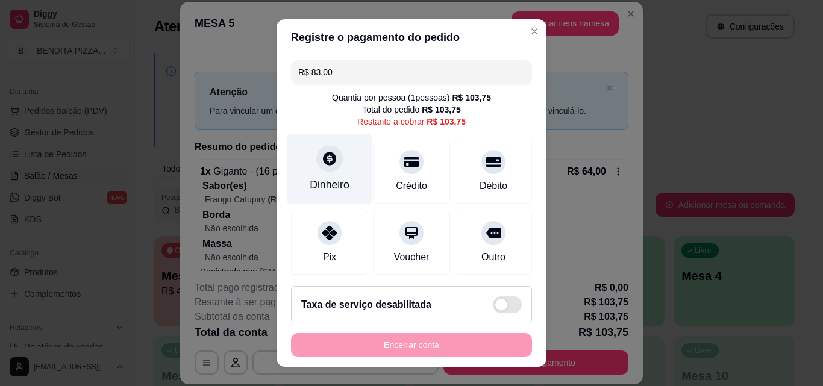
click at [328, 187] on div "Dinheiro" at bounding box center [330, 185] width 40 height 16
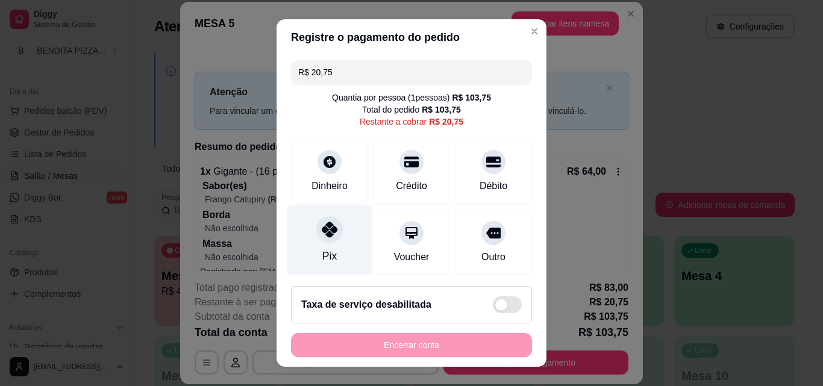
click at [345, 236] on div "Pix" at bounding box center [329, 241] width 85 height 71
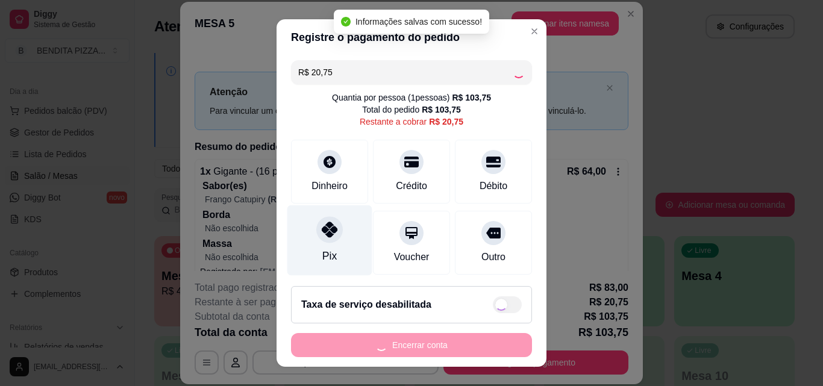
type input "R$ 0,00"
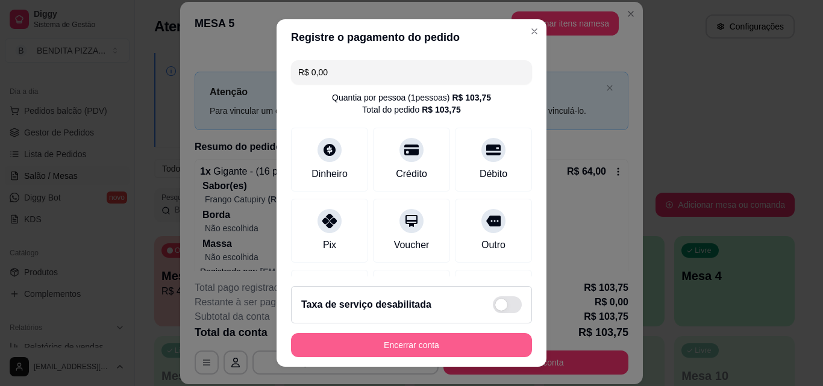
click at [418, 344] on button "Encerrar conta" at bounding box center [411, 345] width 241 height 24
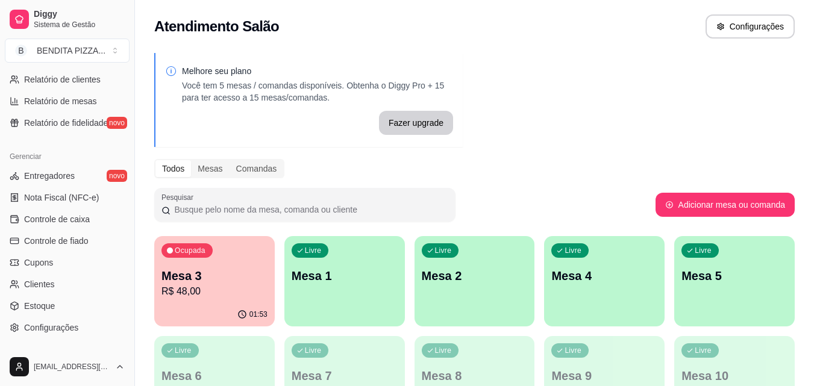
scroll to position [432, 0]
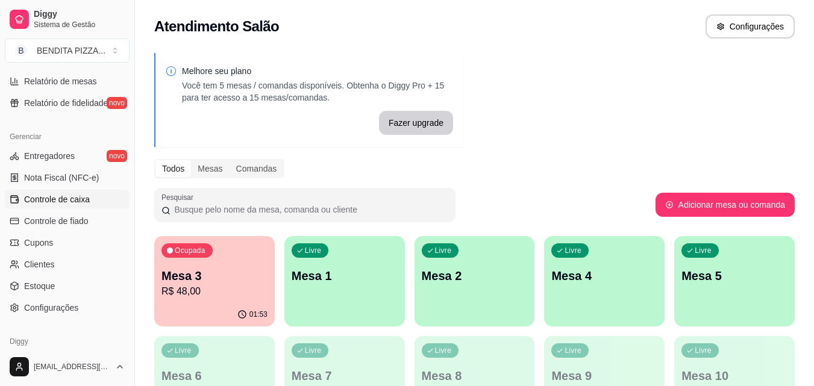
click at [87, 196] on span "Controle de caixa" at bounding box center [57, 199] width 66 height 12
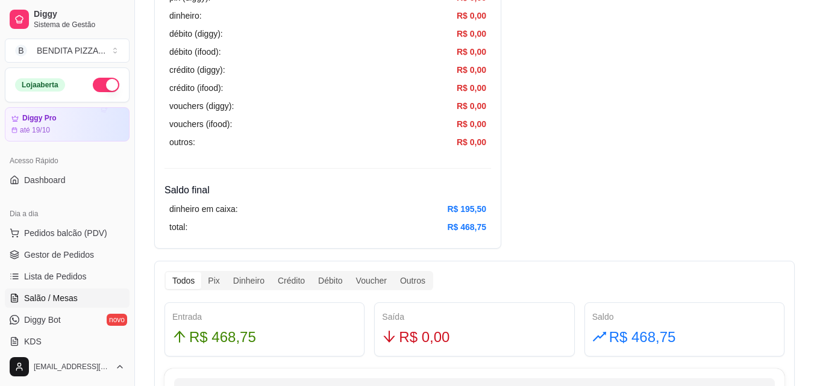
click at [77, 295] on link "Salão / Mesas" at bounding box center [67, 298] width 125 height 19
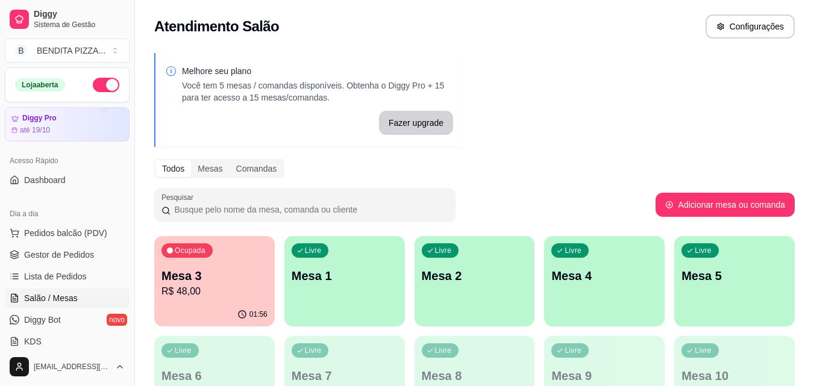
click at [324, 304] on div "Livre Mesa 1" at bounding box center [344, 274] width 121 height 76
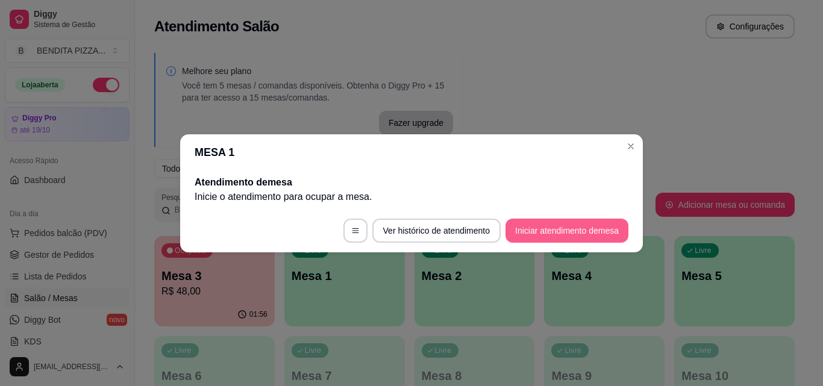
click at [591, 238] on button "Iniciar atendimento de mesa" at bounding box center [567, 231] width 123 height 24
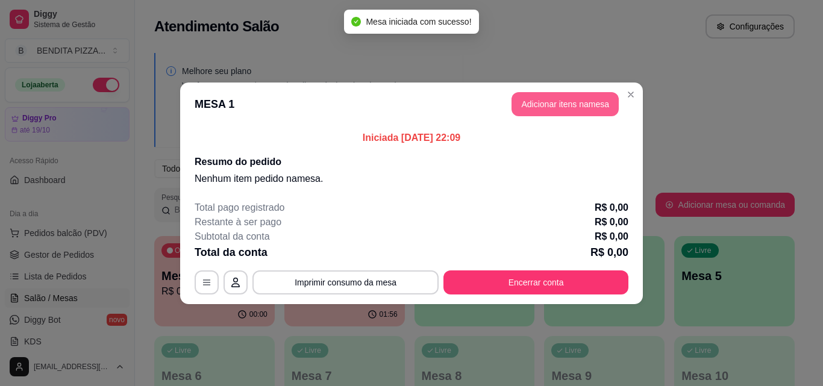
click at [558, 96] on button "Adicionar itens na mesa" at bounding box center [565, 104] width 107 height 24
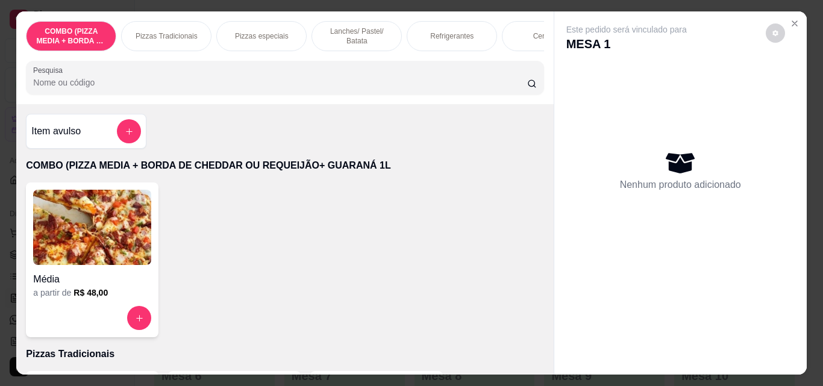
click at [147, 36] on p "Pizzas Tradicionais" at bounding box center [167, 36] width 62 height 10
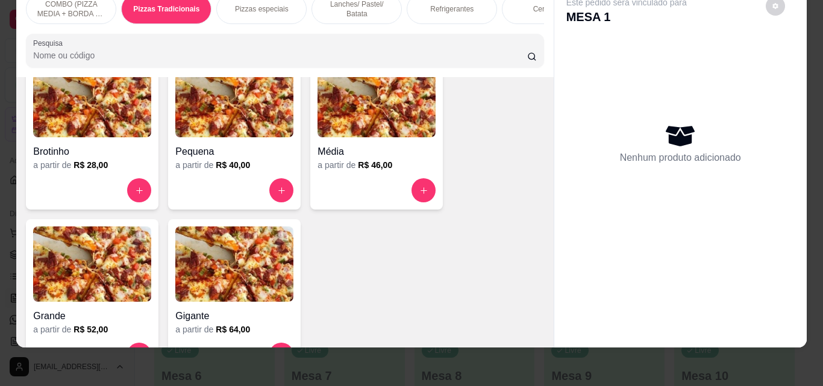
scroll to position [521, 0]
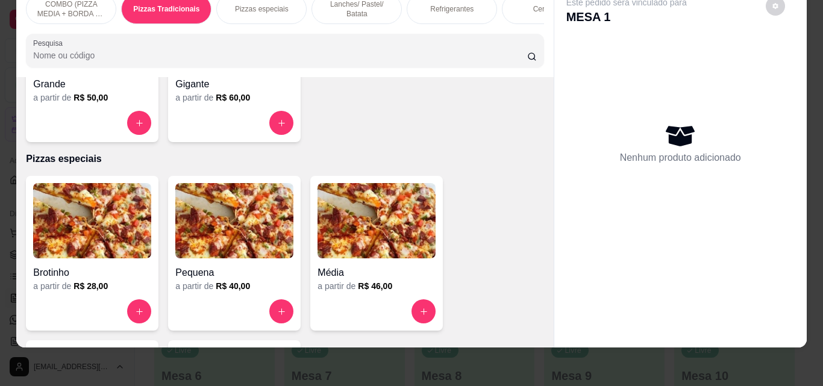
click at [54, 93] on div "a partir de R$ 50,00" at bounding box center [92, 98] width 118 height 12
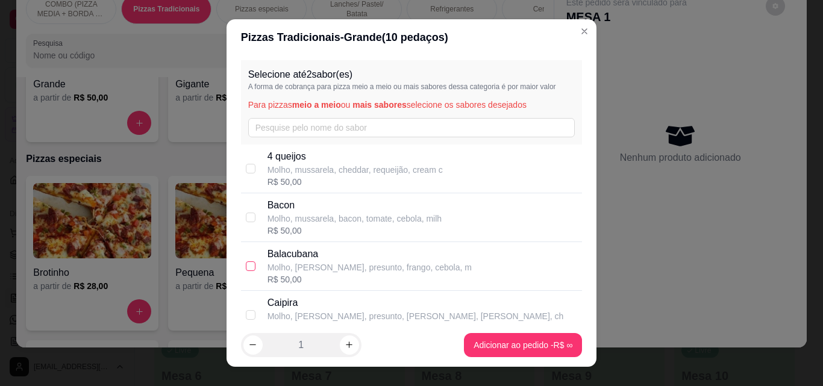
click at [250, 264] on input "checkbox" at bounding box center [251, 267] width 10 height 10
checkbox input "true"
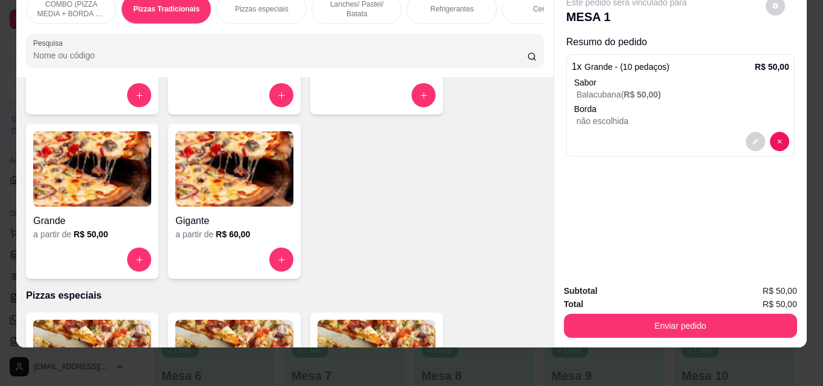
scroll to position [0, 0]
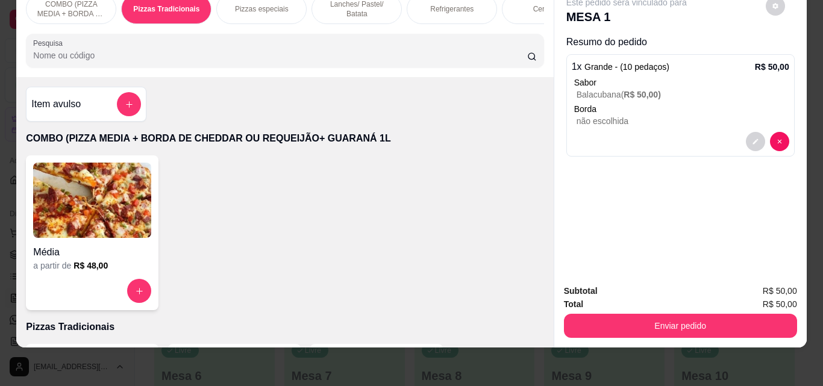
click at [473, 1] on div "Refrigerantes" at bounding box center [452, 9] width 90 height 30
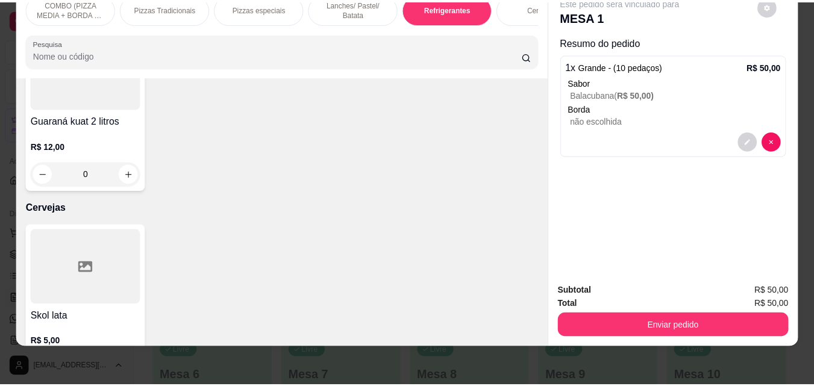
scroll to position [1958, 0]
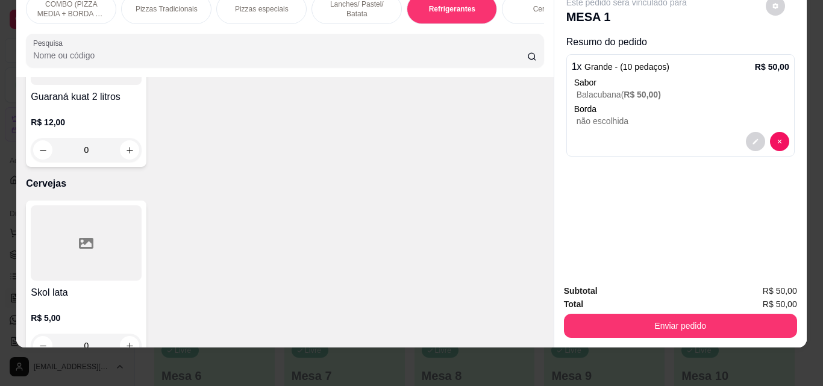
type input "1"
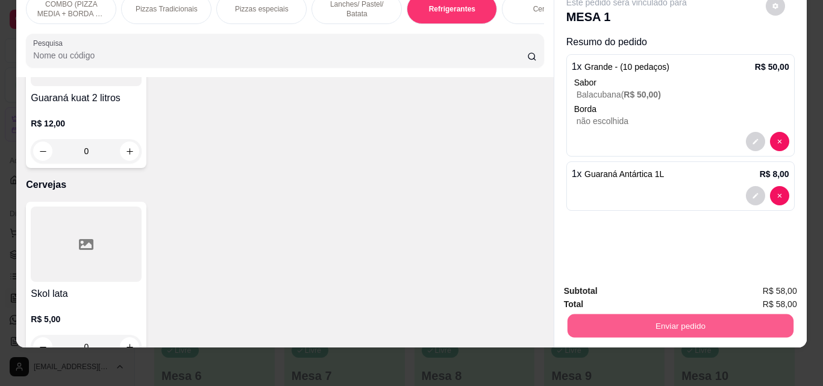
click at [743, 321] on button "Enviar pedido" at bounding box center [680, 326] width 226 height 24
click at [661, 292] on button "Não registrar e enviar pedido" at bounding box center [641, 287] width 122 height 22
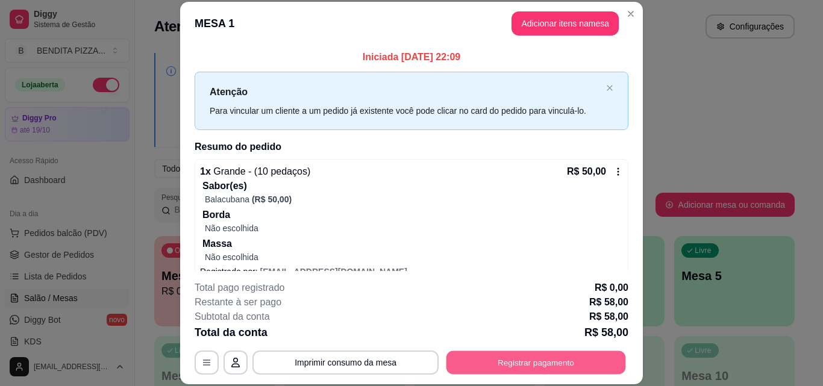
click at [480, 359] on button "Registrar pagamento" at bounding box center [537, 363] width 180 height 24
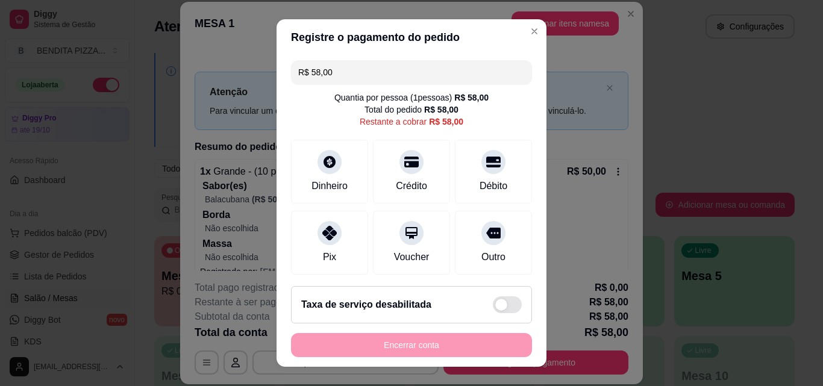
click at [353, 68] on input "R$ 58,00" at bounding box center [411, 72] width 227 height 24
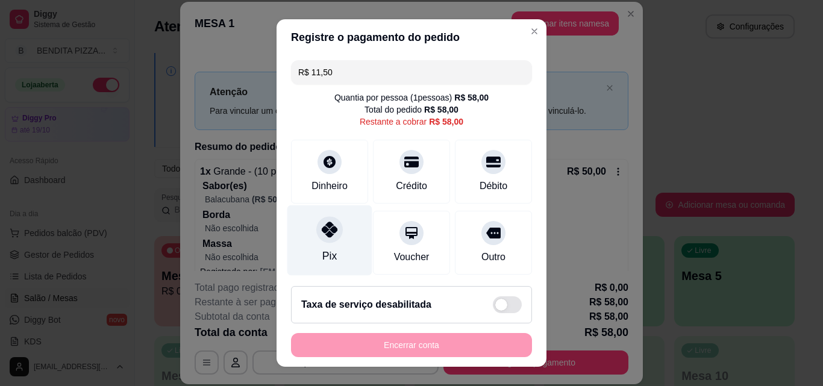
click at [337, 233] on div "Pix" at bounding box center [329, 241] width 85 height 71
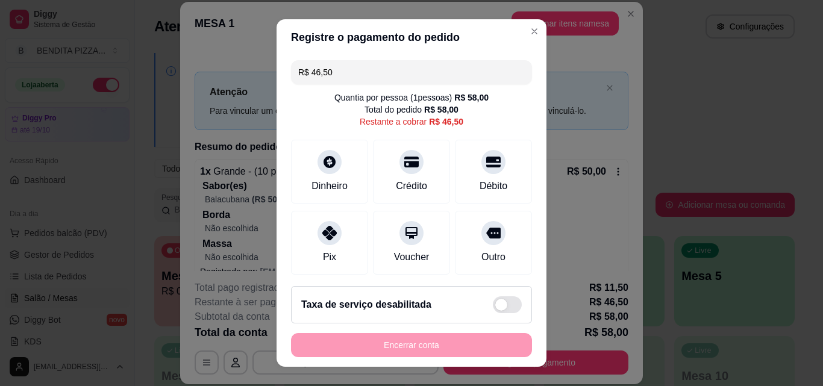
click at [369, 61] on input "R$ 46,50" at bounding box center [411, 72] width 227 height 24
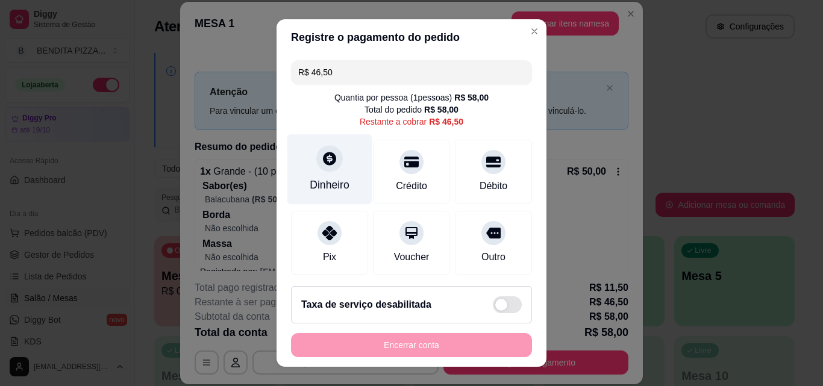
click at [322, 192] on div "Dinheiro" at bounding box center [330, 185] width 40 height 16
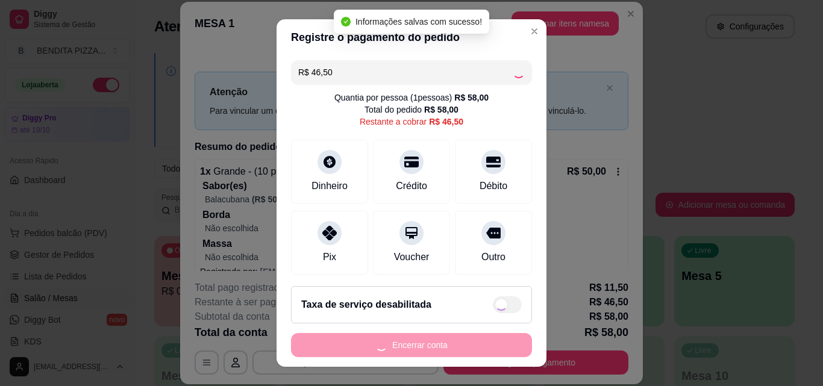
type input "R$ 0,00"
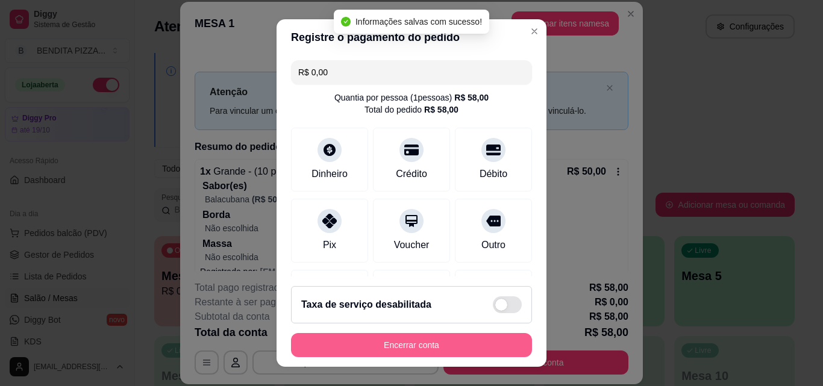
click at [456, 339] on button "Encerrar conta" at bounding box center [411, 345] width 241 height 24
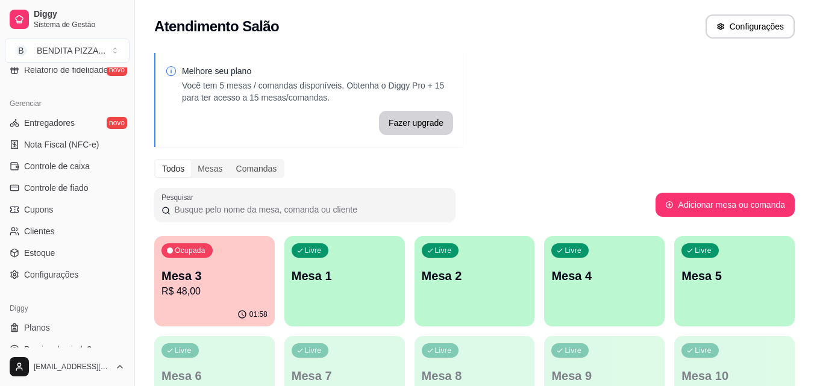
scroll to position [481, 0]
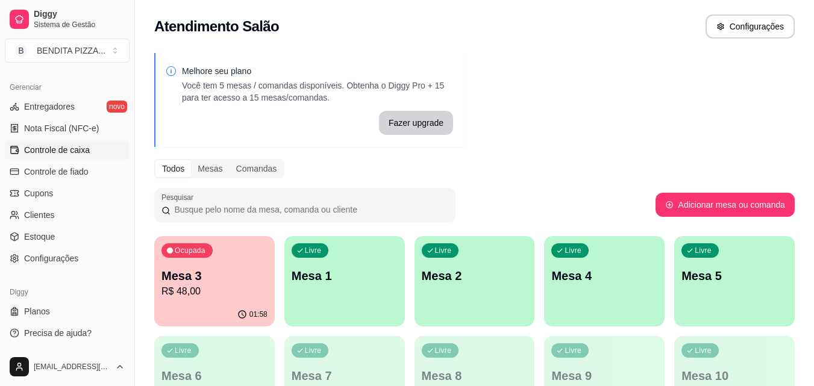
click at [78, 155] on span "Controle de caixa" at bounding box center [57, 150] width 66 height 12
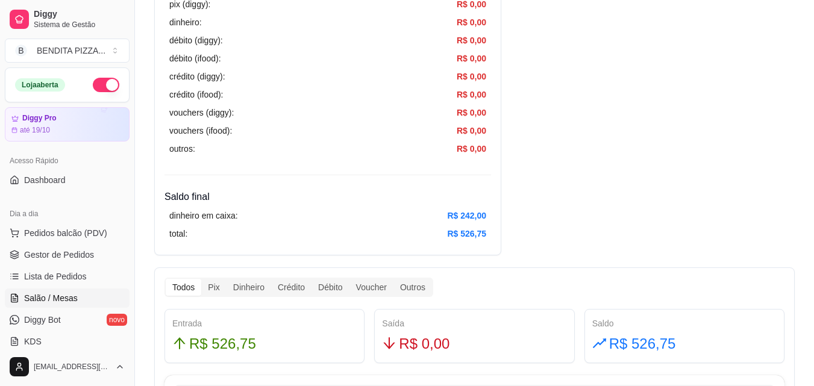
click at [78, 292] on link "Salão / Mesas" at bounding box center [67, 298] width 125 height 19
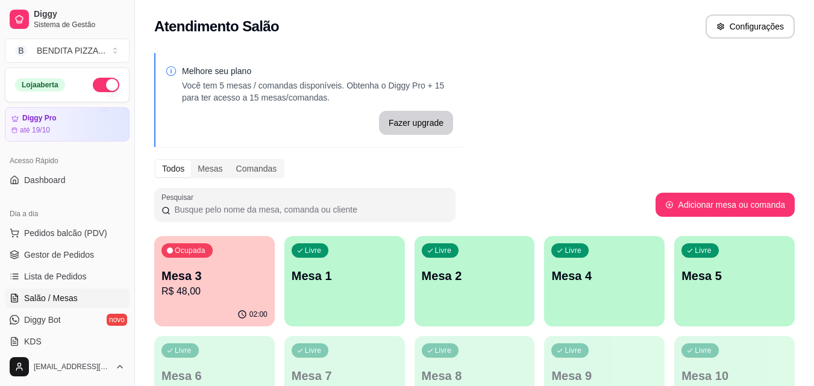
click at [221, 297] on p "R$ 48,00" at bounding box center [215, 291] width 106 height 14
